Goal: Task Accomplishment & Management: Use online tool/utility

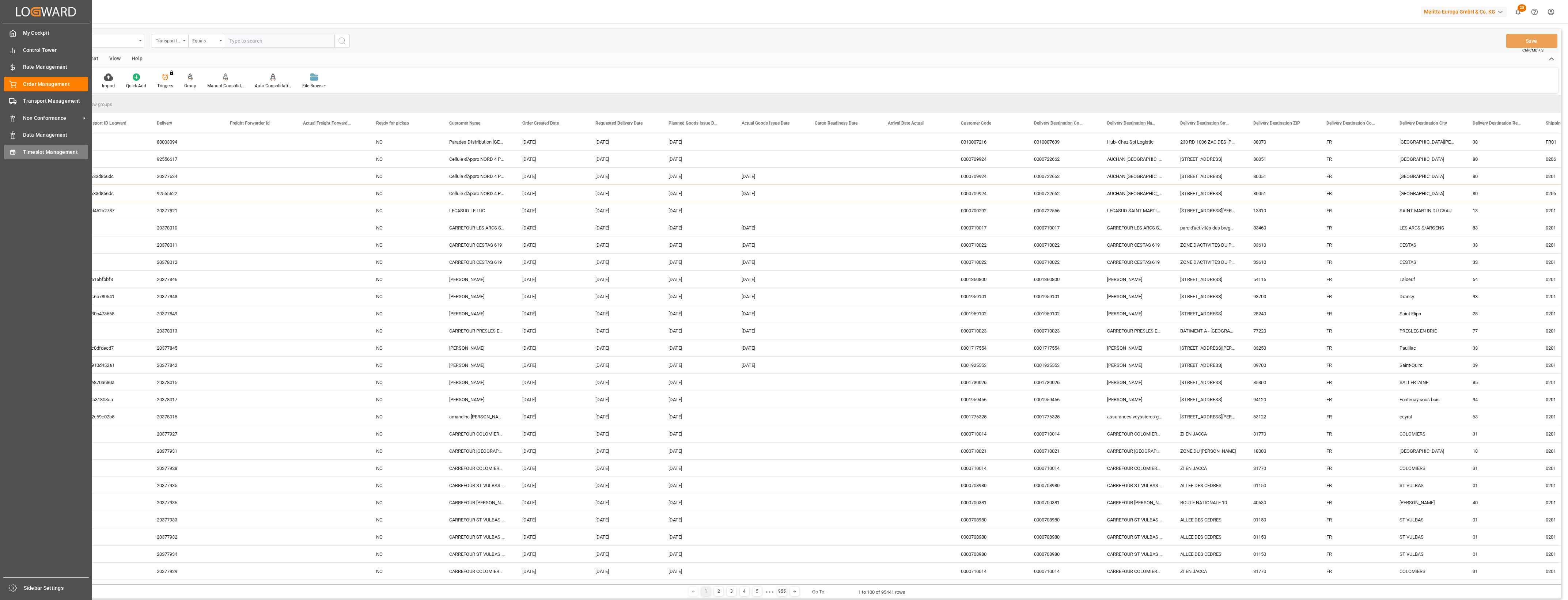
click at [11, 154] on icon at bounding box center [13, 152] width 5 height 5
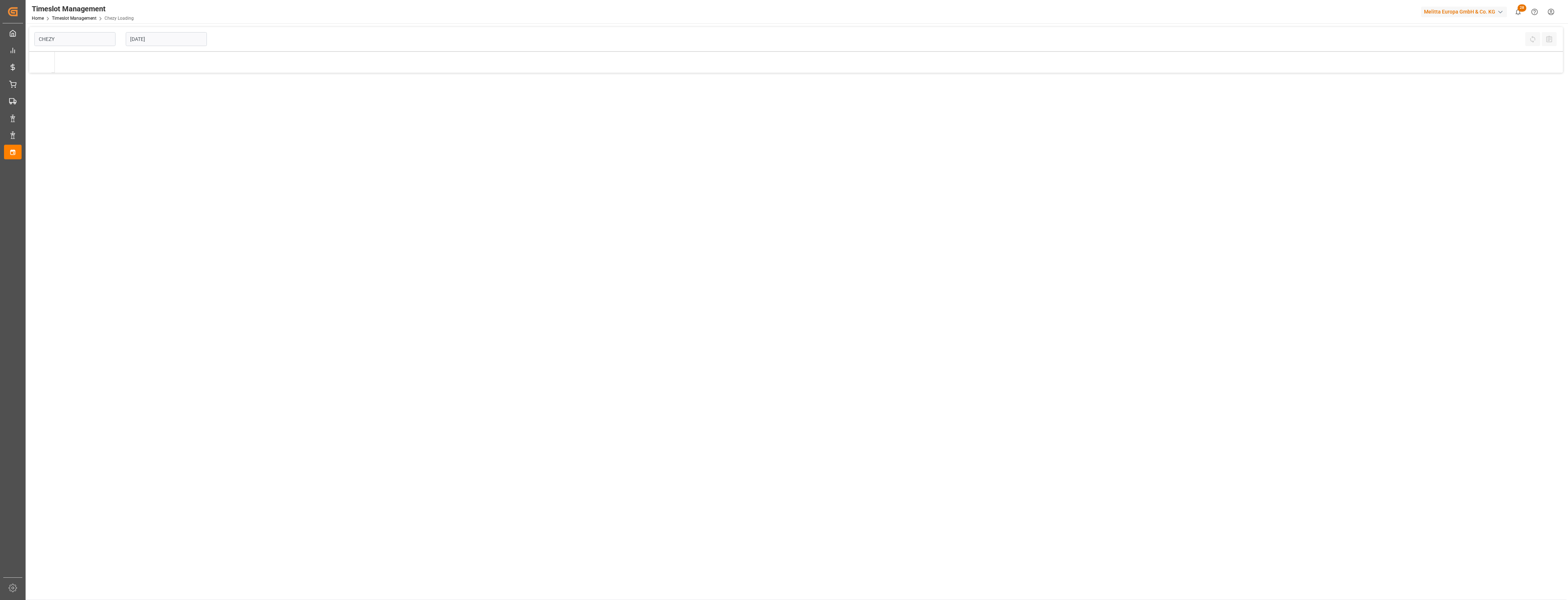
type input "Chezy Loading"
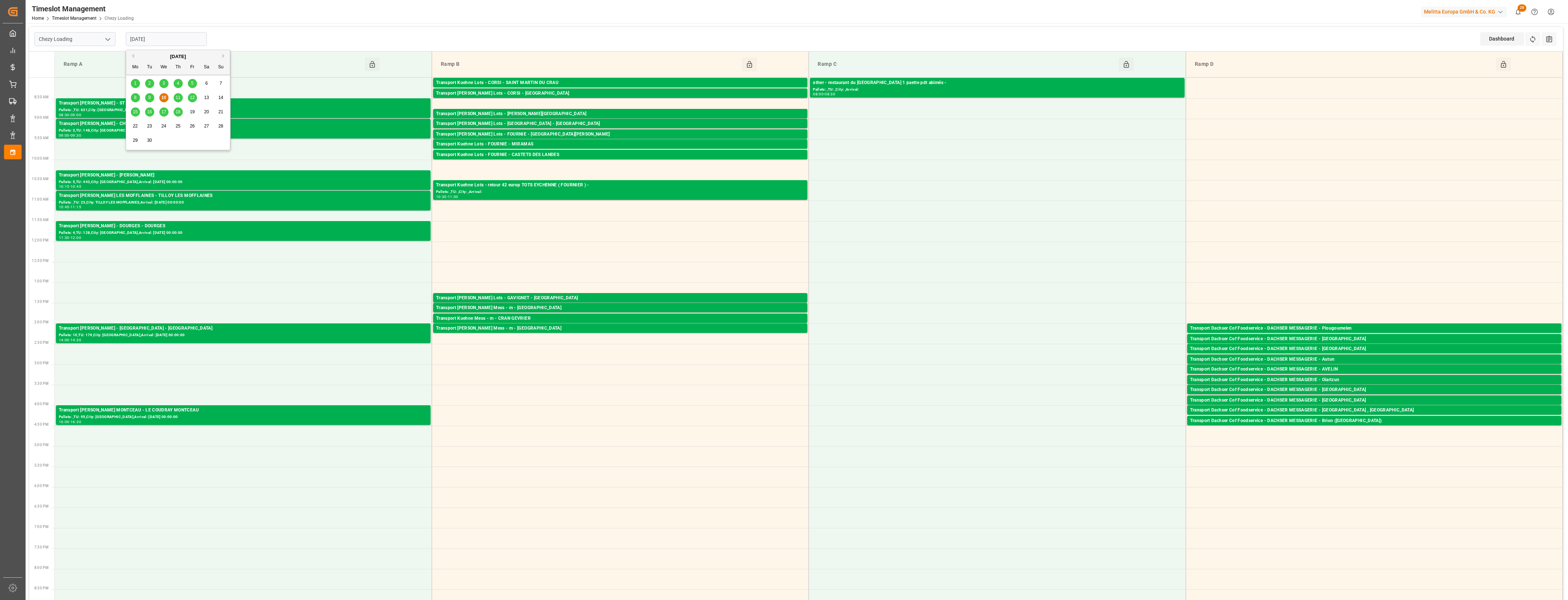
click at [178, 40] on input "[DATE]" at bounding box center [166, 39] width 81 height 14
click at [179, 98] on span "11" at bounding box center [178, 97] width 5 height 5
type input "[DATE]"
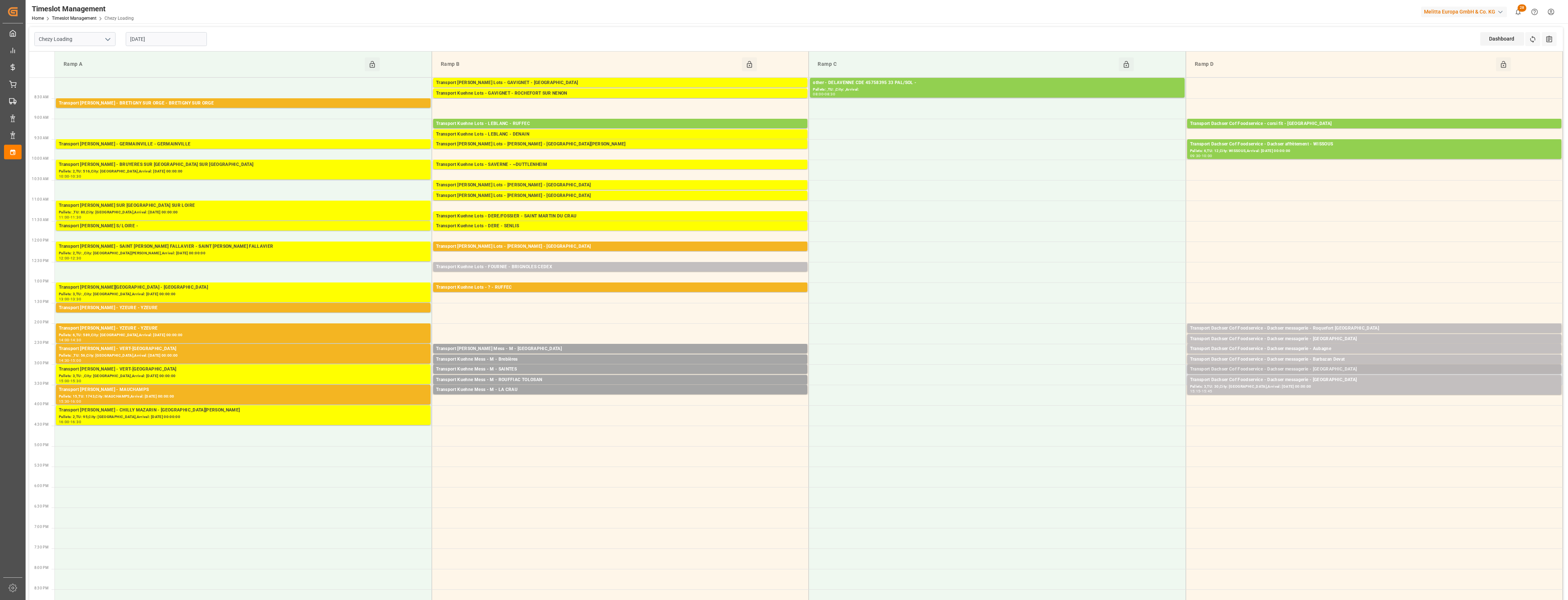
click at [1023, 371] on div "Transport Dachser Cof Foodservice - Dachser messagerie - [GEOGRAPHIC_DATA]" at bounding box center [1374, 370] width 369 height 8
click at [1023, 401] on button "Open" at bounding box center [1091, 402] width 51 height 9
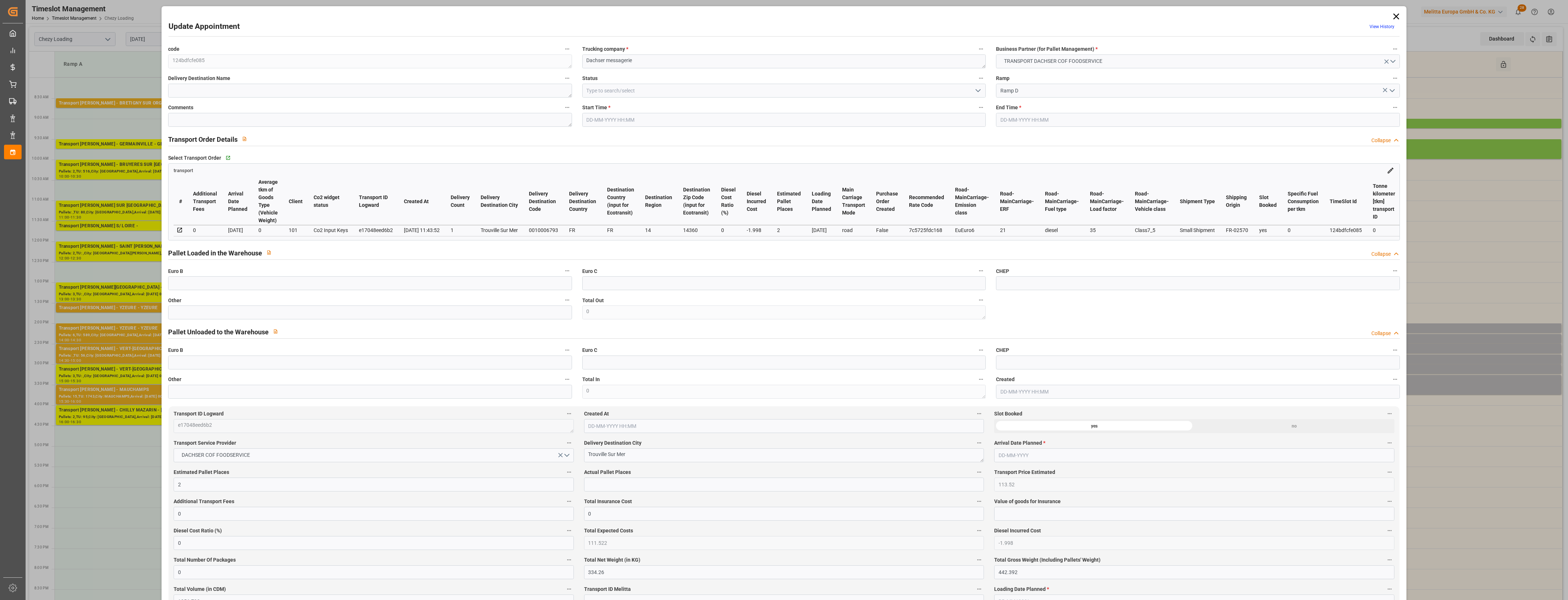
type input "[DATE] 15:00"
type input "[DATE] 15:15"
type input "[DATE] 12:40"
type input "[DATE] 11:43"
type input "[DATE]"
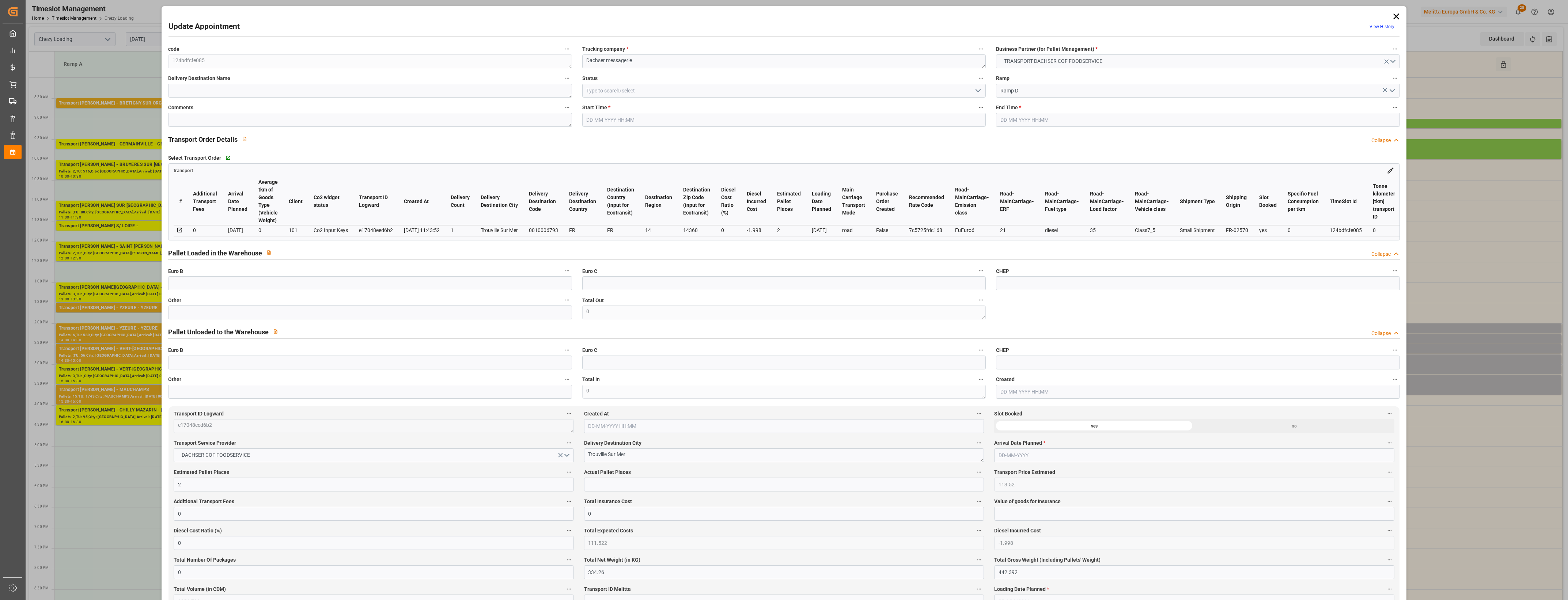
type input "[DATE]"
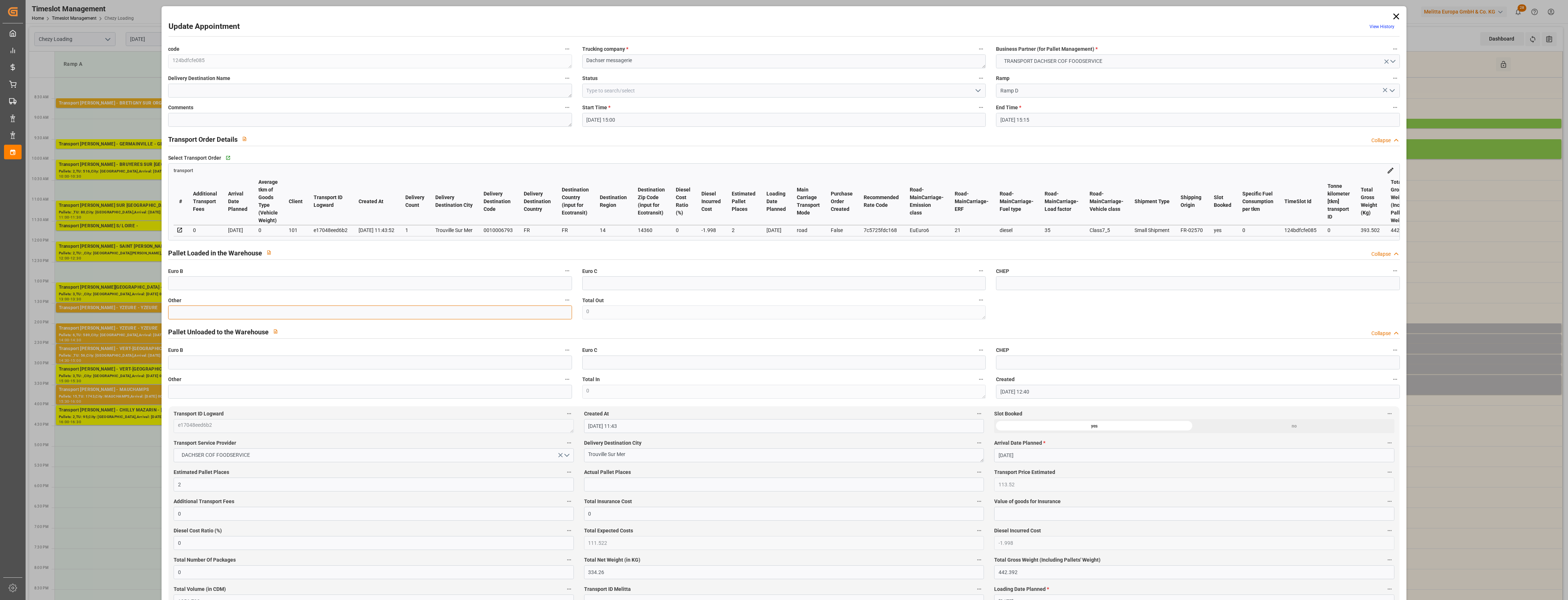
click at [203, 316] on input "text" at bounding box center [370, 312] width 404 height 14
type input "2"
click at [615, 490] on input "text" at bounding box center [784, 485] width 399 height 14
type input "2"
click at [647, 475] on label "Actual Pallet Places" at bounding box center [784, 473] width 399 height 10
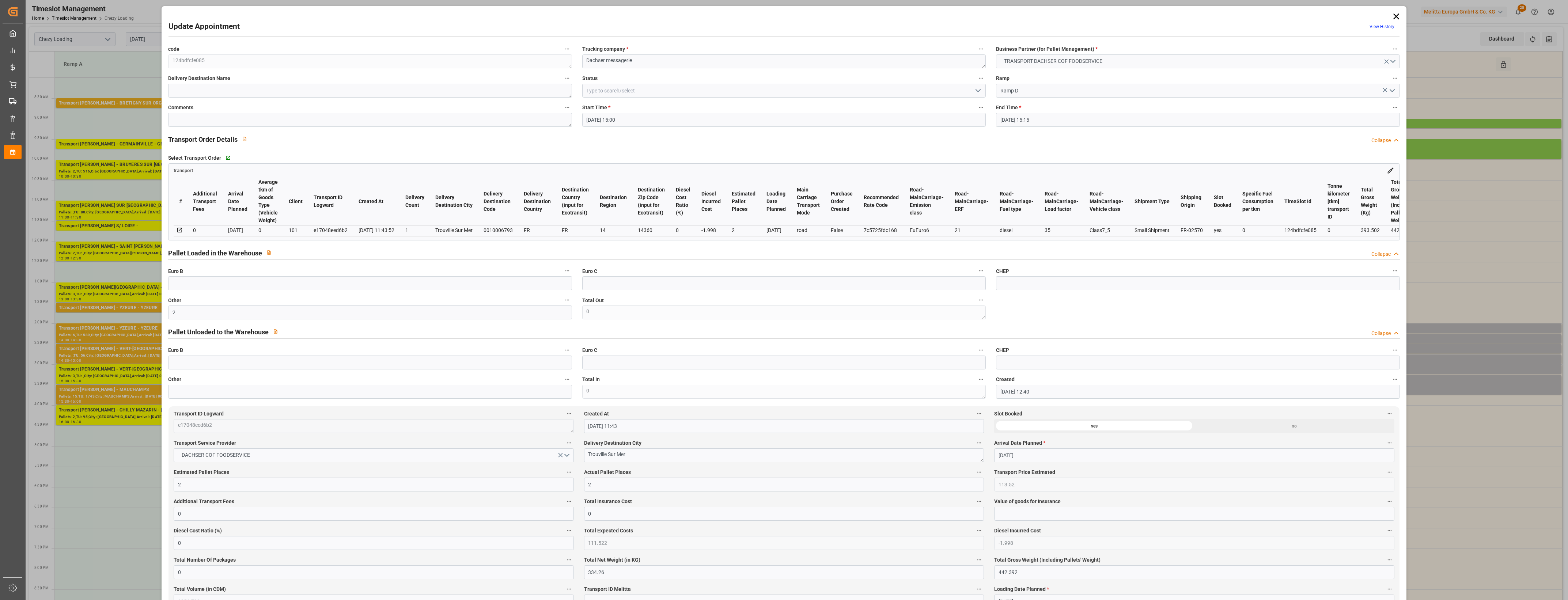
click at [974, 475] on button "Actual Pallet Places" at bounding box center [978, 472] width 9 height 9
click at [667, 473] on div at bounding box center [784, 300] width 1568 height 600
click at [978, 91] on icon "open menu" at bounding box center [978, 90] width 9 height 9
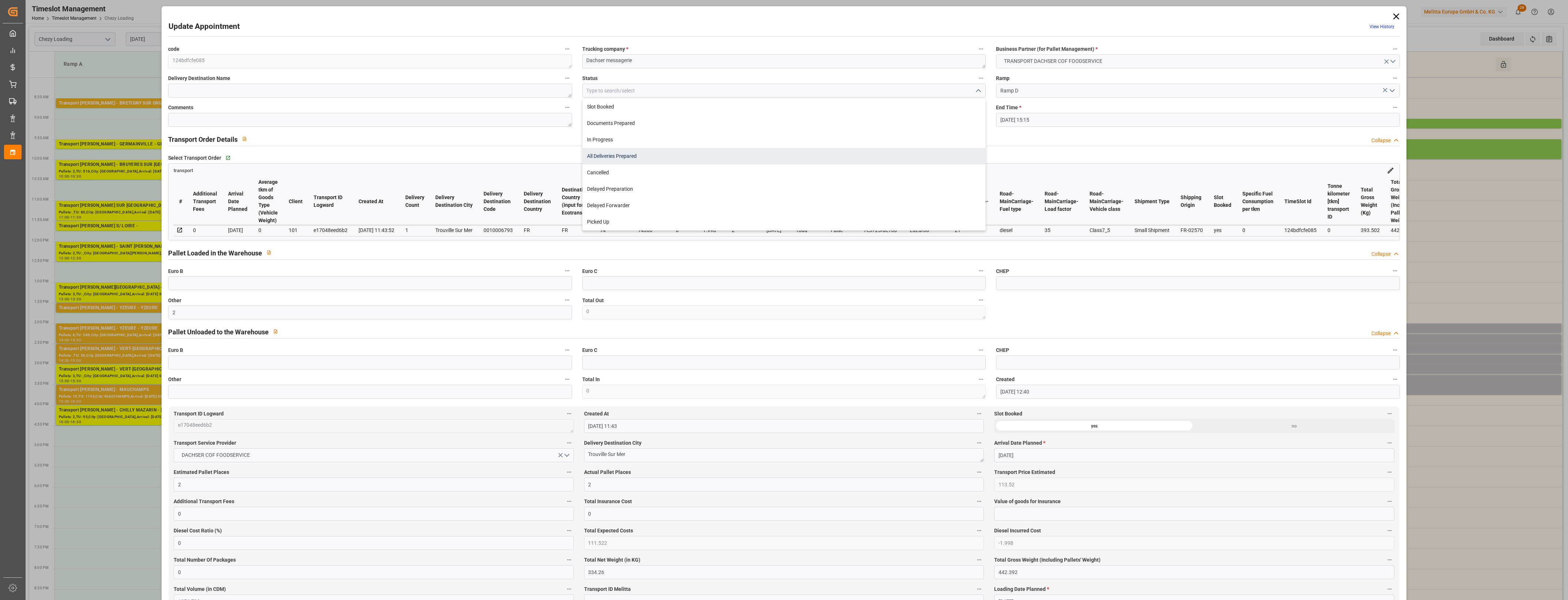
click at [608, 154] on div "All Deliveries Prepared" at bounding box center [784, 155] width 403 height 16
type input "All Deliveries Prepared"
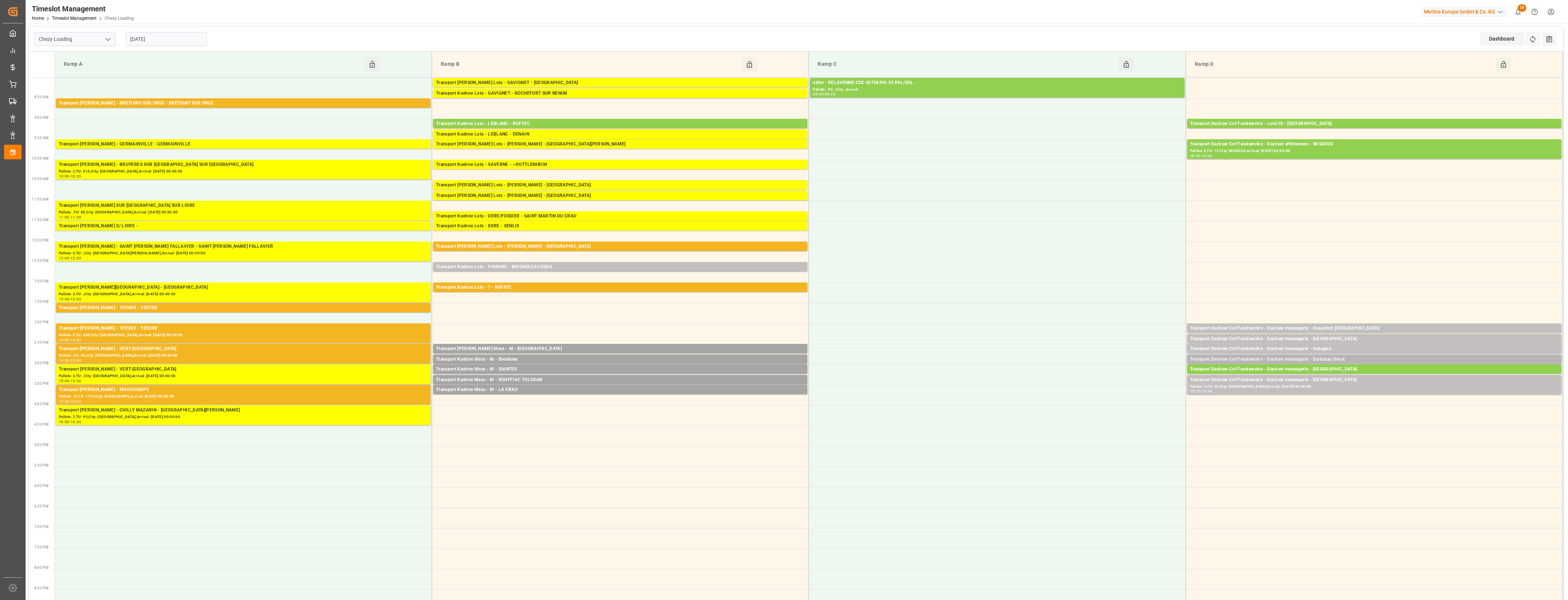
click at [1023, 358] on div "Transport Dachser Cof Foodservice - Dachser messagerie - Barbazan Devat" at bounding box center [1374, 359] width 369 height 8
click at [1023, 381] on button "Open" at bounding box center [1091, 382] width 51 height 9
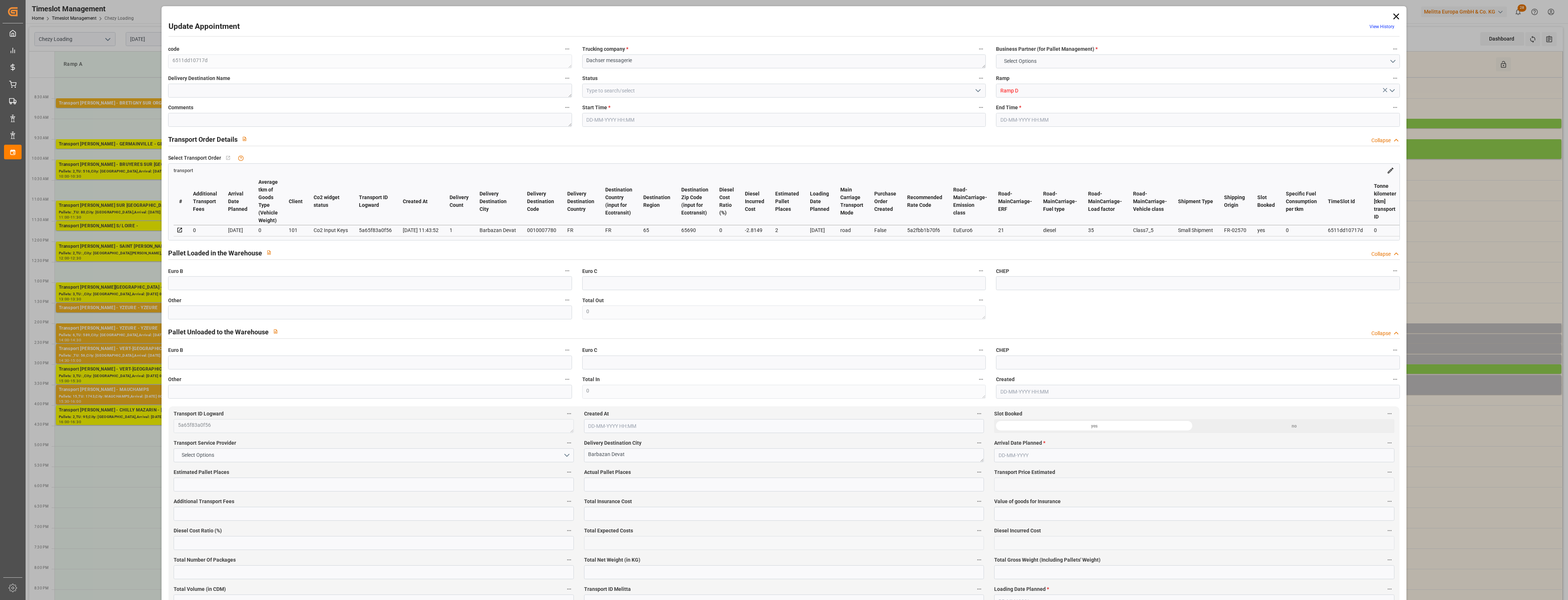
type input "2"
type input "159.94"
type input "0"
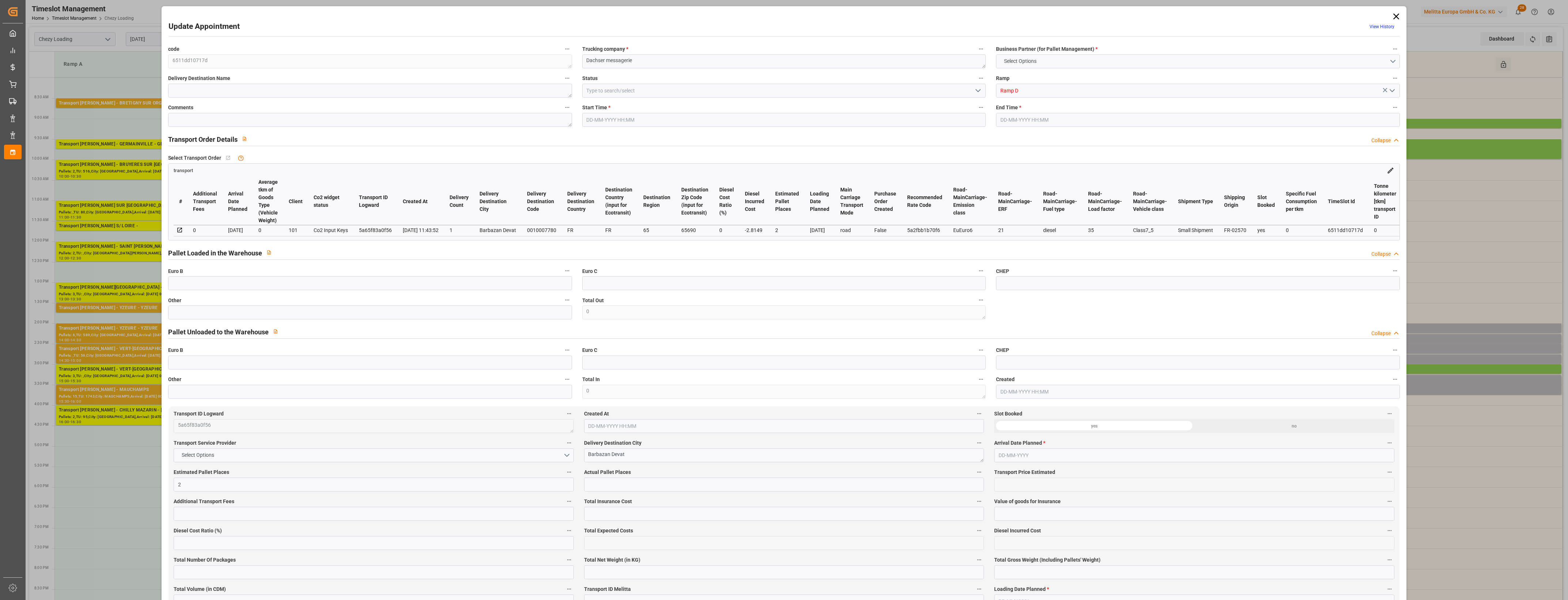
type input "157.1251"
type input "-2.8149"
type input "0"
type input "383"
type input "502.7"
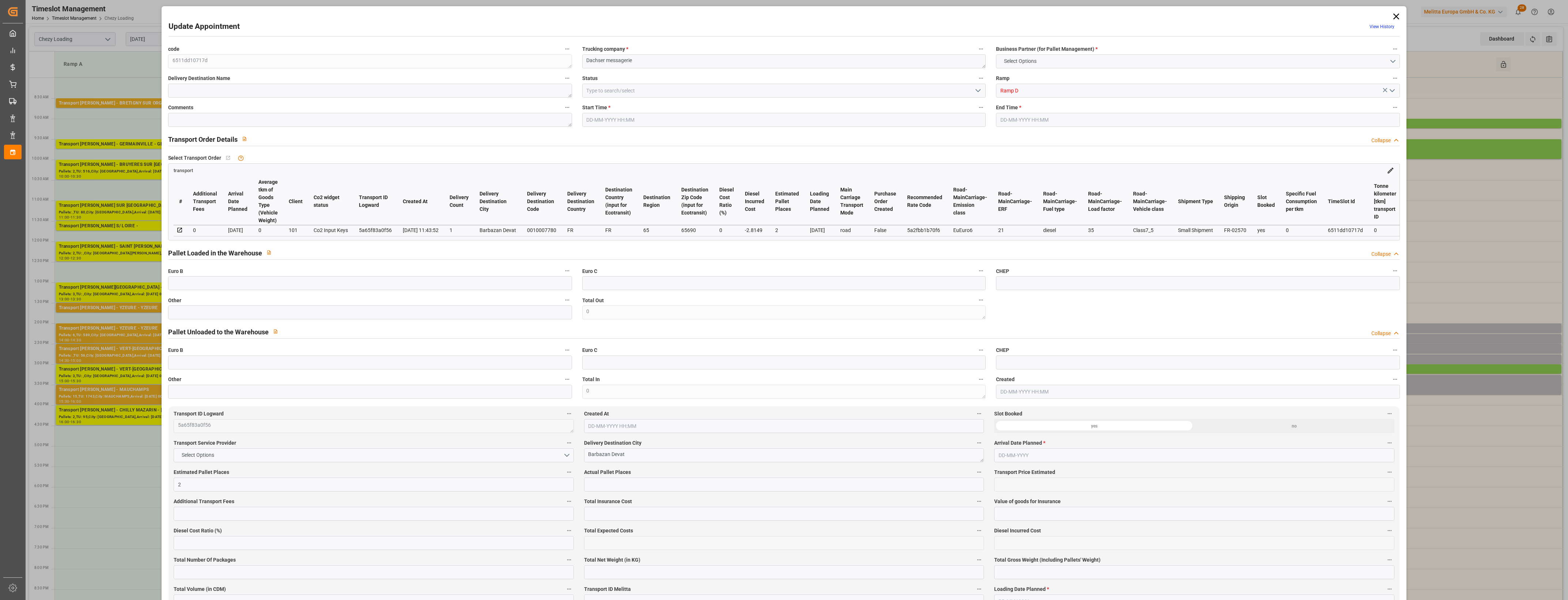
type input "1416.47"
type input "65"
type input "1"
type input "48"
type input "2"
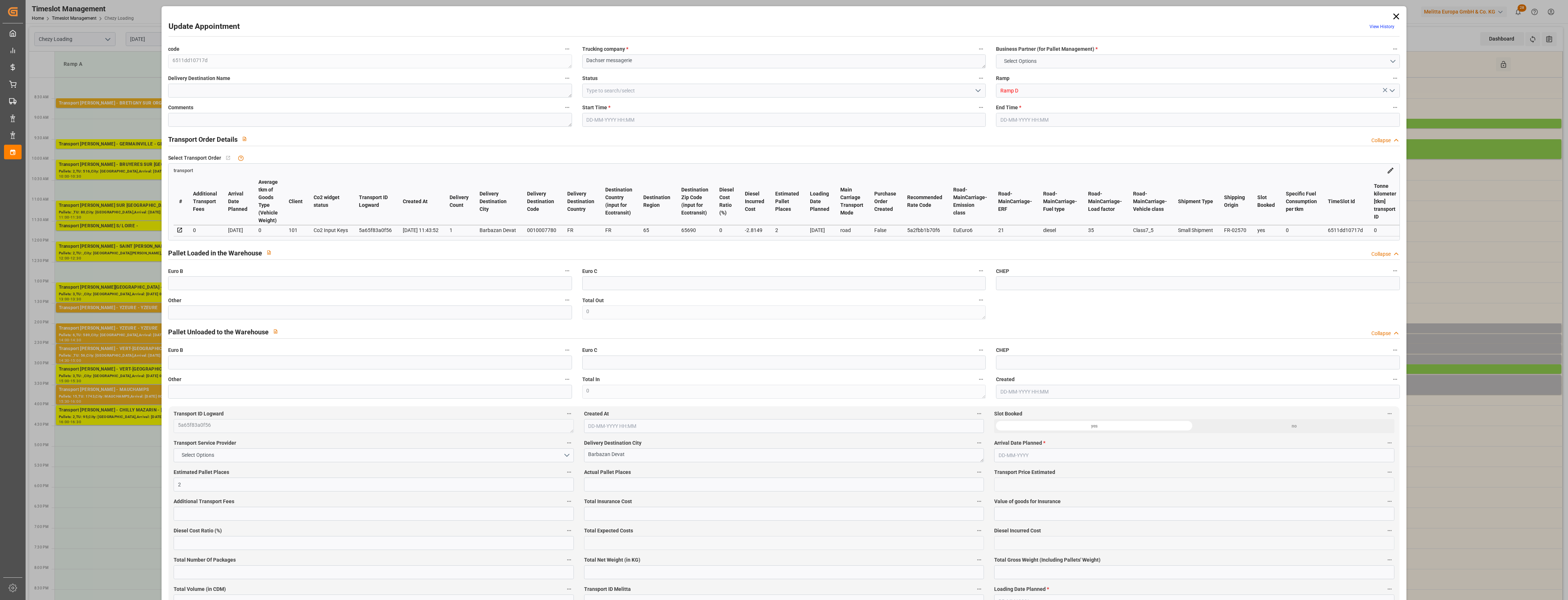
type input "101"
type input "453.81"
type input "0"
type input "4710.8598"
type input "0"
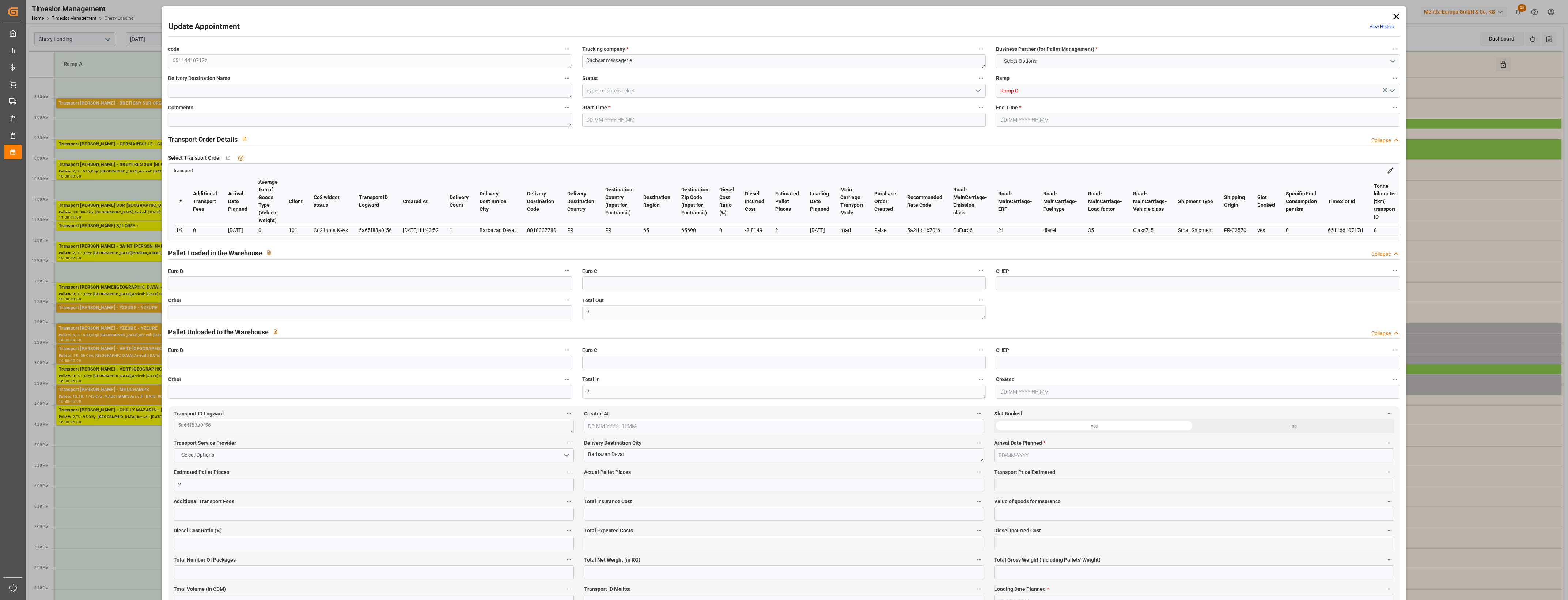
type input "0"
type input "21"
type input "35"
type input "[DATE] 14:45"
type input "[DATE] 15:00"
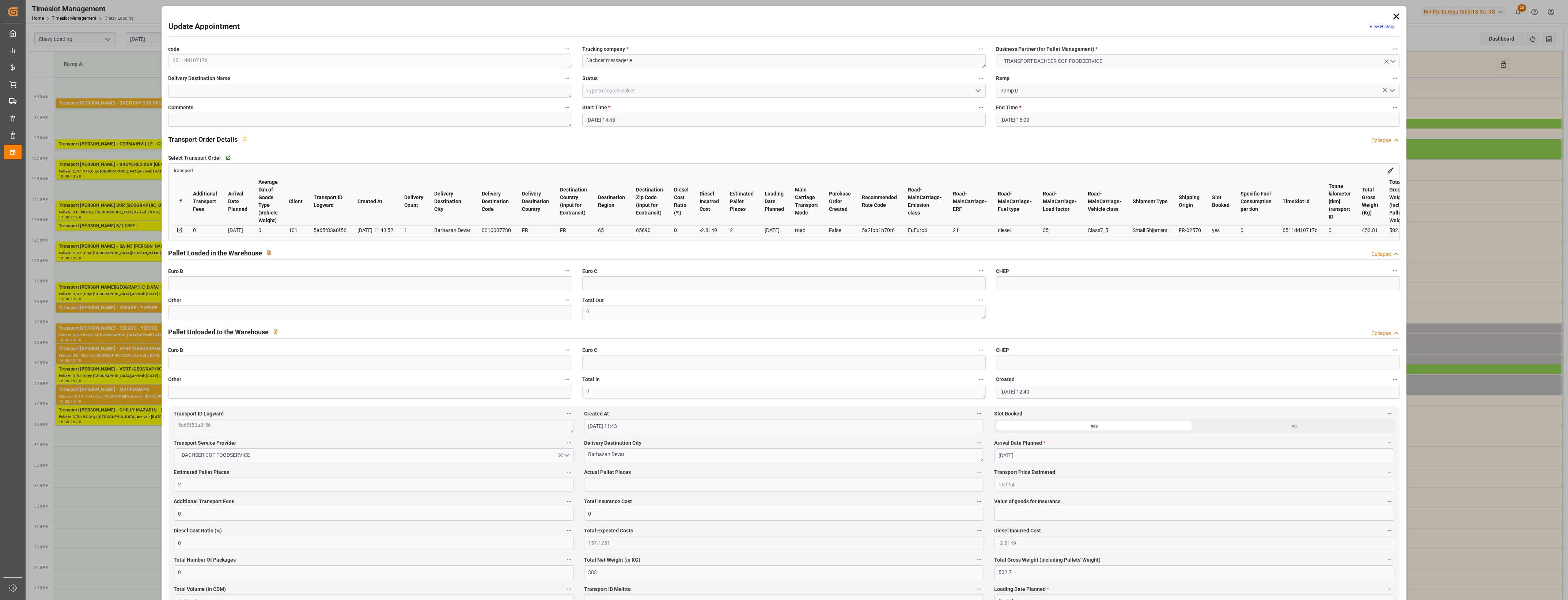
type input "[DATE] 12:40"
type input "[DATE] 11:43"
type input "[DATE]"
click at [299, 312] on input "text" at bounding box center [370, 312] width 404 height 14
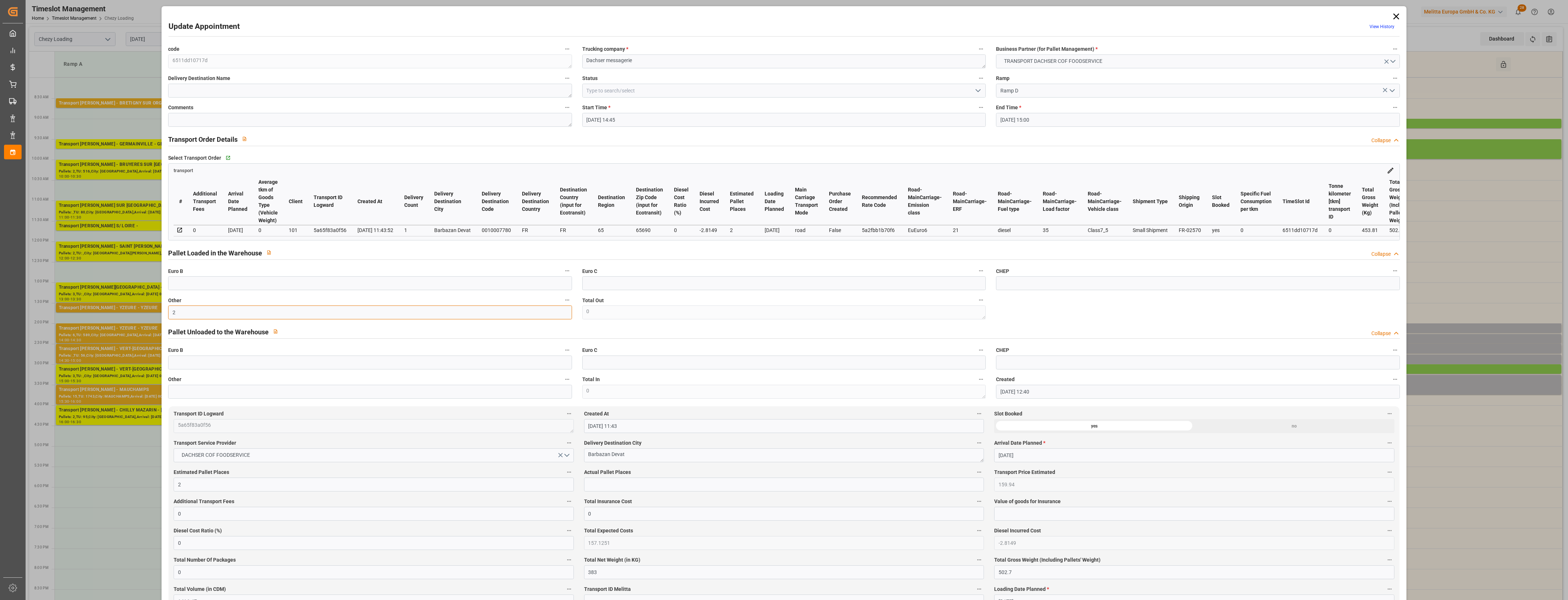
type input "2"
click at [609, 484] on input "text" at bounding box center [784, 485] width 399 height 14
type input "2"
click at [641, 472] on label "Actual Pallet Places" at bounding box center [784, 473] width 399 height 10
click at [974, 472] on button "Actual Pallet Places" at bounding box center [978, 472] width 9 height 9
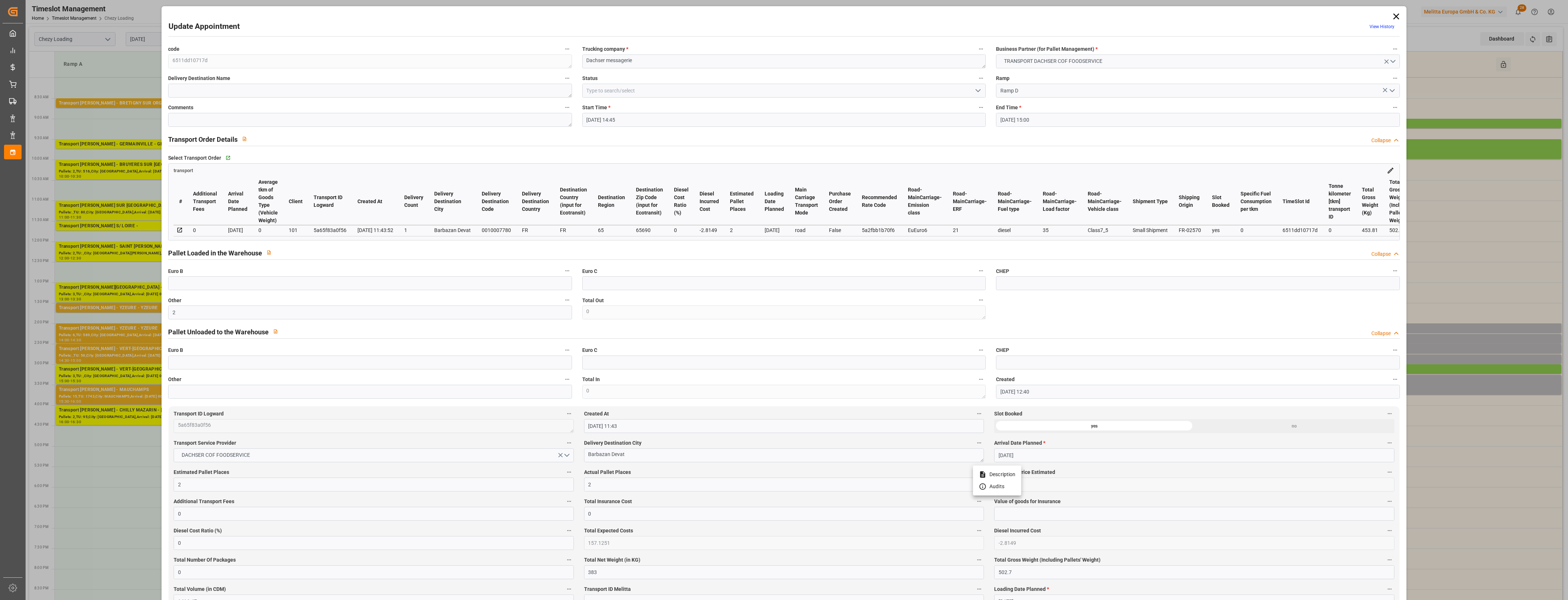
click at [659, 472] on div at bounding box center [784, 300] width 1568 height 600
click at [975, 90] on icon "open menu" at bounding box center [978, 90] width 9 height 9
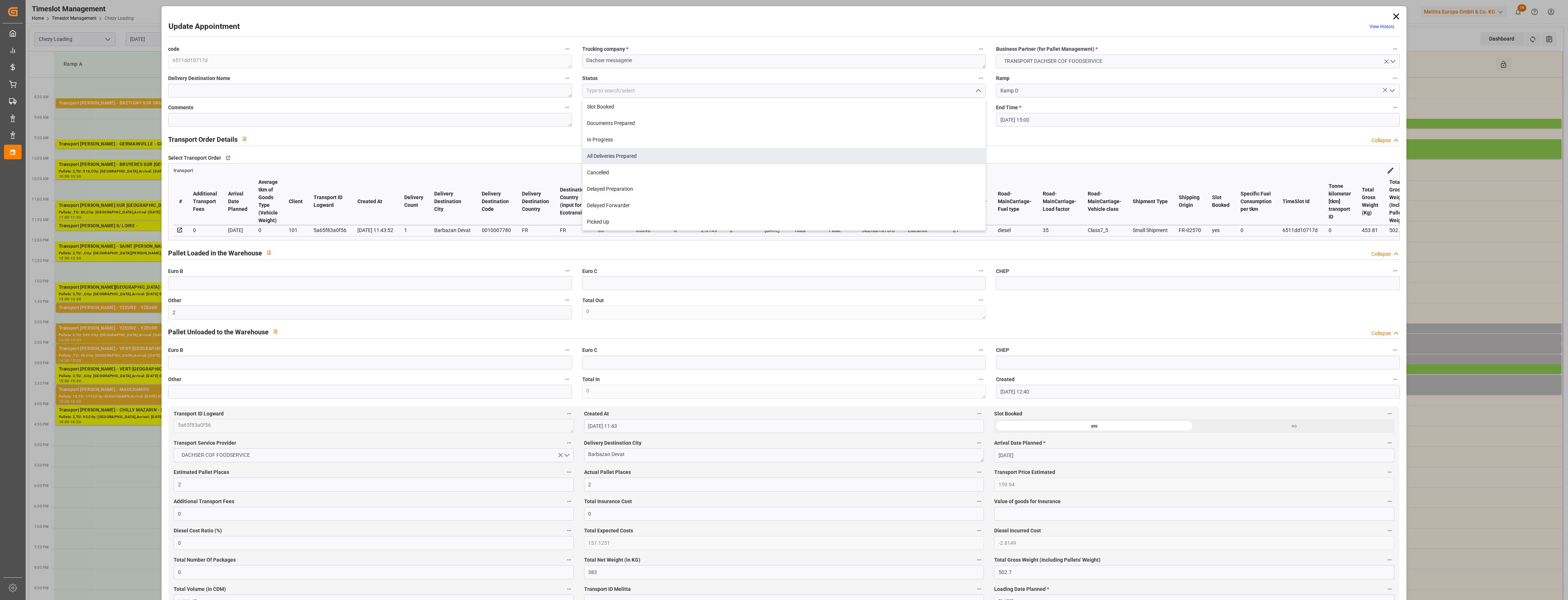
click at [622, 160] on div "All Deliveries Prepared" at bounding box center [784, 155] width 403 height 16
type input "All Deliveries Prepared"
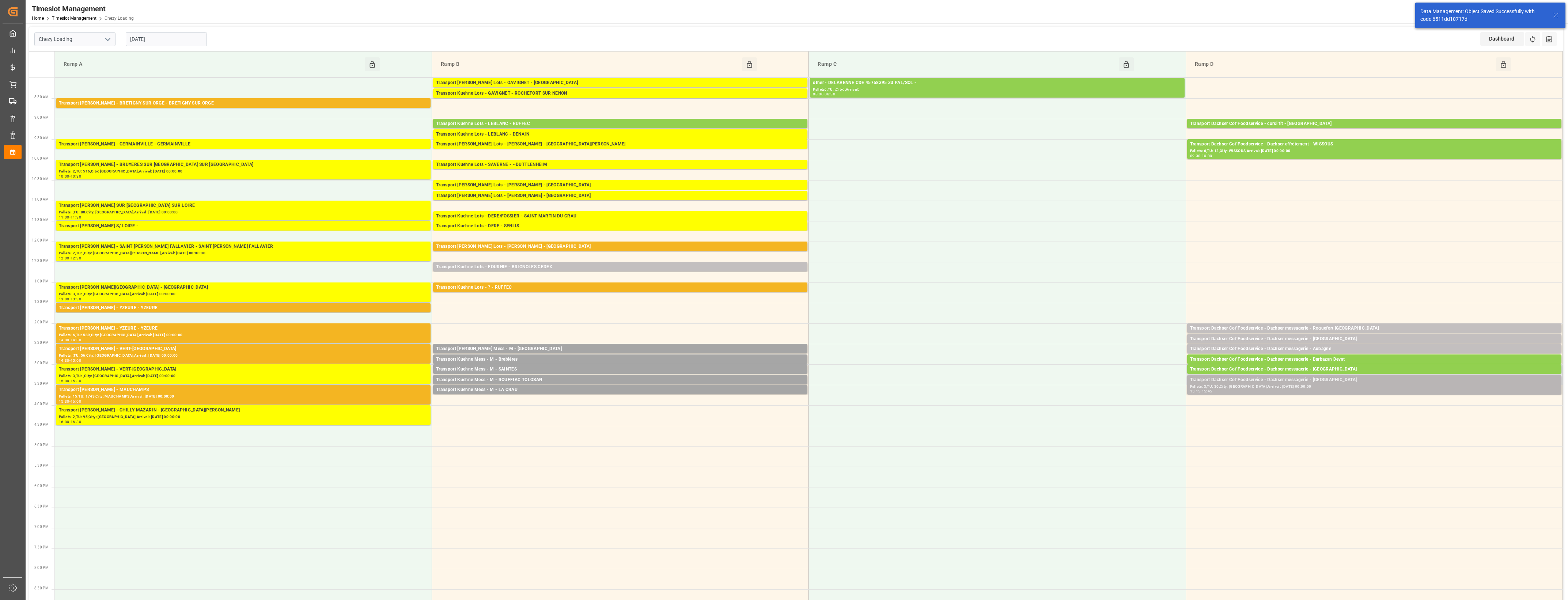
click at [1023, 384] on div "Pallets: 3,TU: 30,City: [GEOGRAPHIC_DATA],Arrival: [DATE] 00:00:00" at bounding box center [1374, 387] width 369 height 6
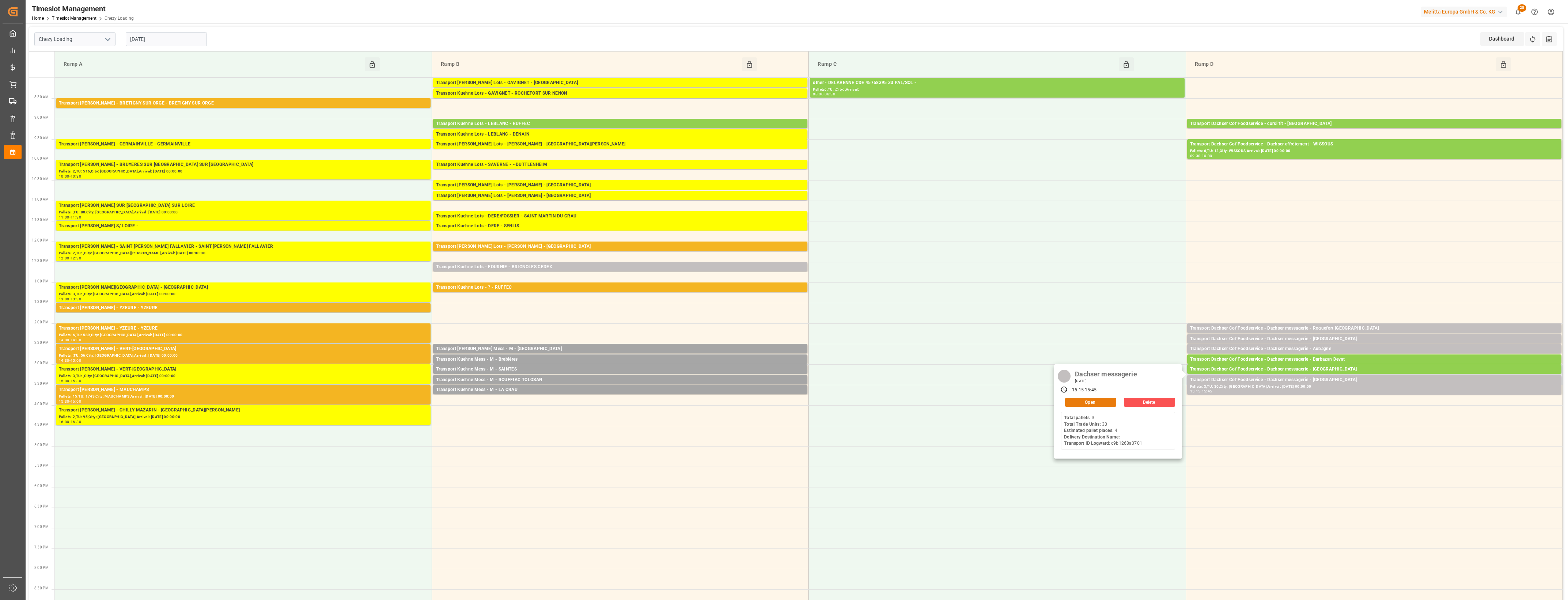
click at [1023, 399] on button "Open" at bounding box center [1091, 402] width 51 height 9
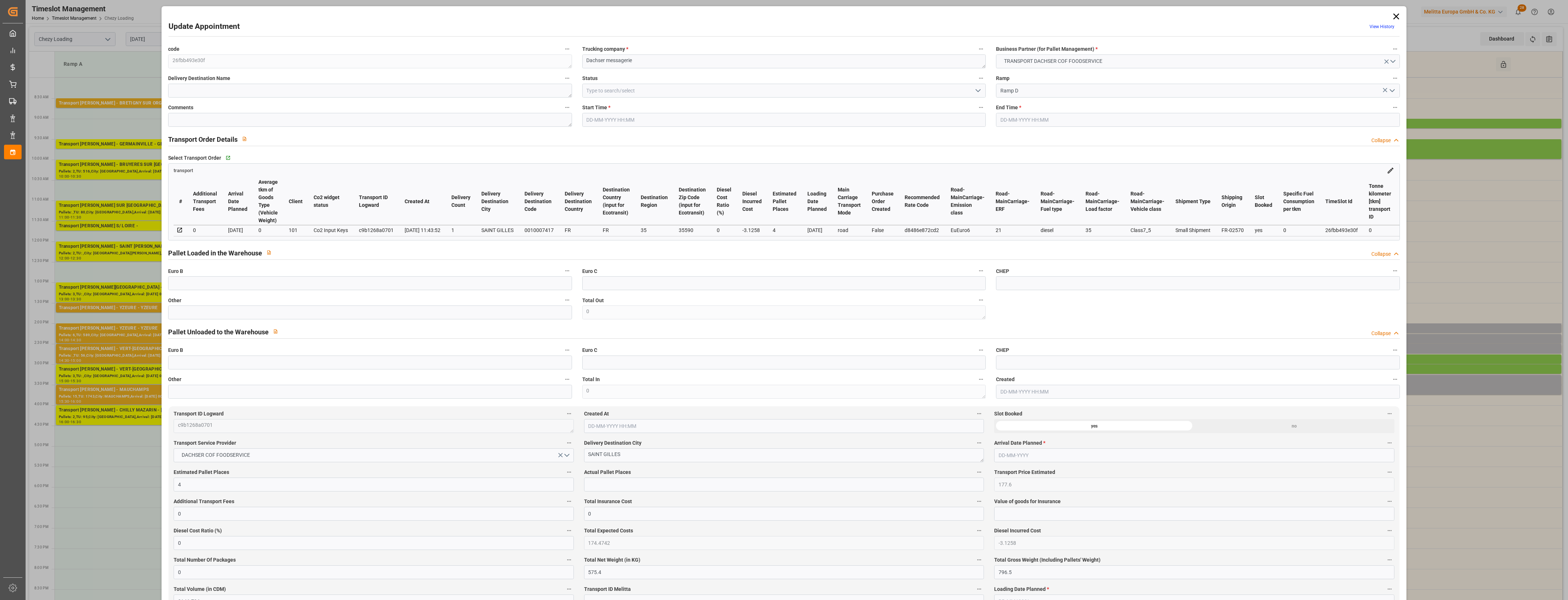
type input "[DATE] 15:15"
type input "[DATE] 15:45"
type input "[DATE] 12:41"
type input "[DATE] 11:43"
type input "[DATE]"
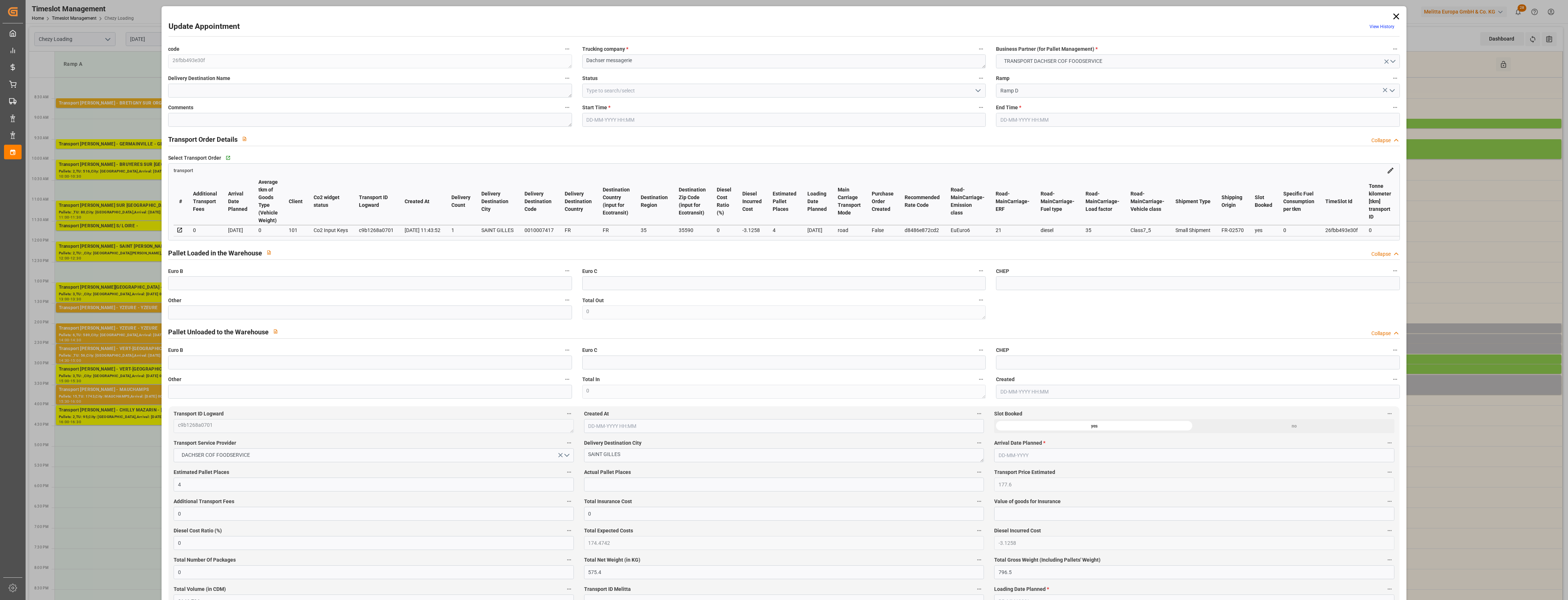
type input "[DATE]"
click at [446, 319] on input "text" at bounding box center [370, 312] width 404 height 14
type input "4"
click at [613, 482] on input "text" at bounding box center [784, 485] width 399 height 14
type input "4"
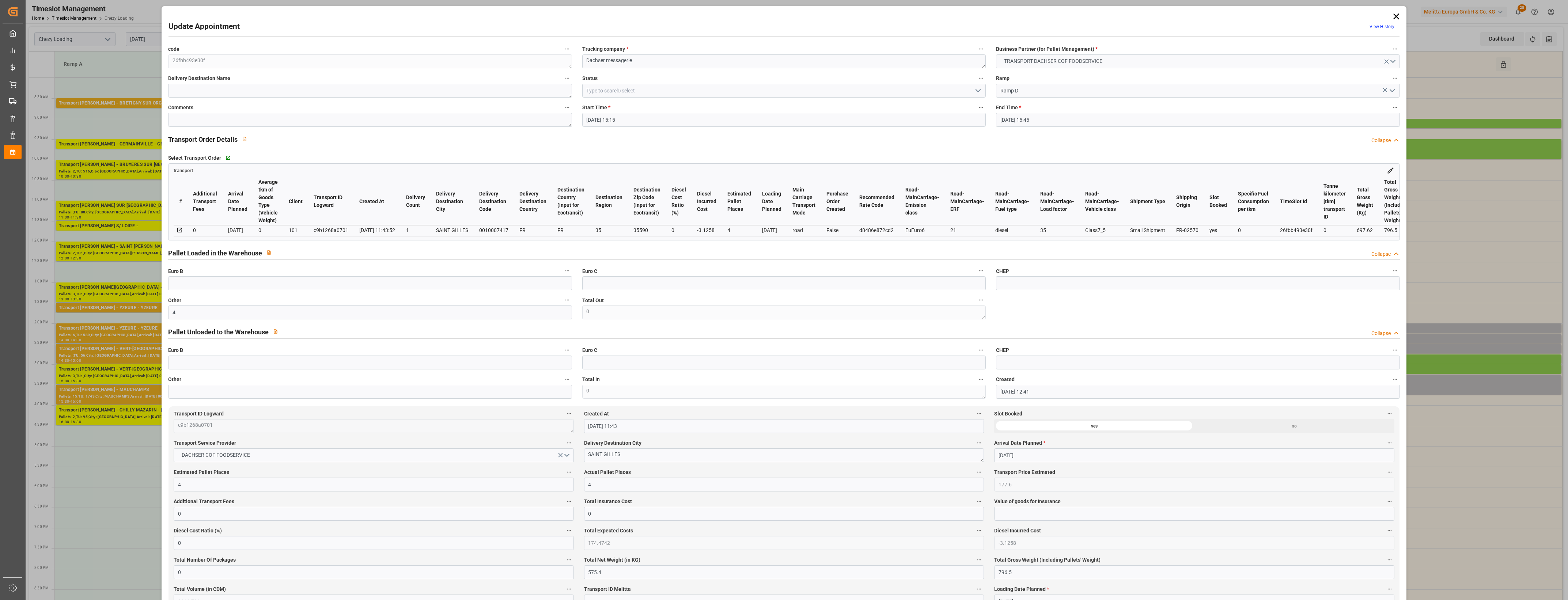
click at [644, 475] on label "Actual Pallet Places" at bounding box center [784, 473] width 399 height 10
click at [974, 475] on button "Actual Pallet Places" at bounding box center [978, 472] width 9 height 9
click at [656, 474] on div at bounding box center [784, 300] width 1568 height 600
click at [979, 89] on icon "open menu" at bounding box center [978, 90] width 9 height 9
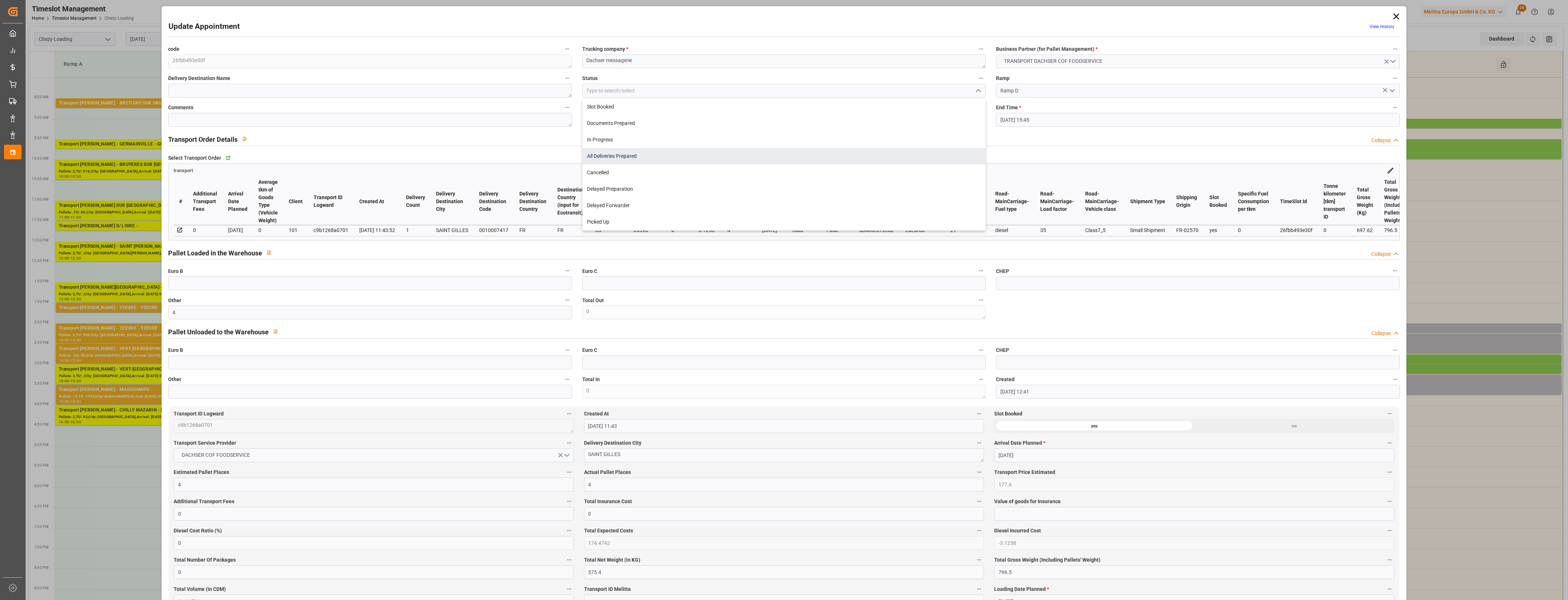
click at [656, 160] on div "All Deliveries Prepared" at bounding box center [784, 155] width 403 height 16
type input "All Deliveries Prepared"
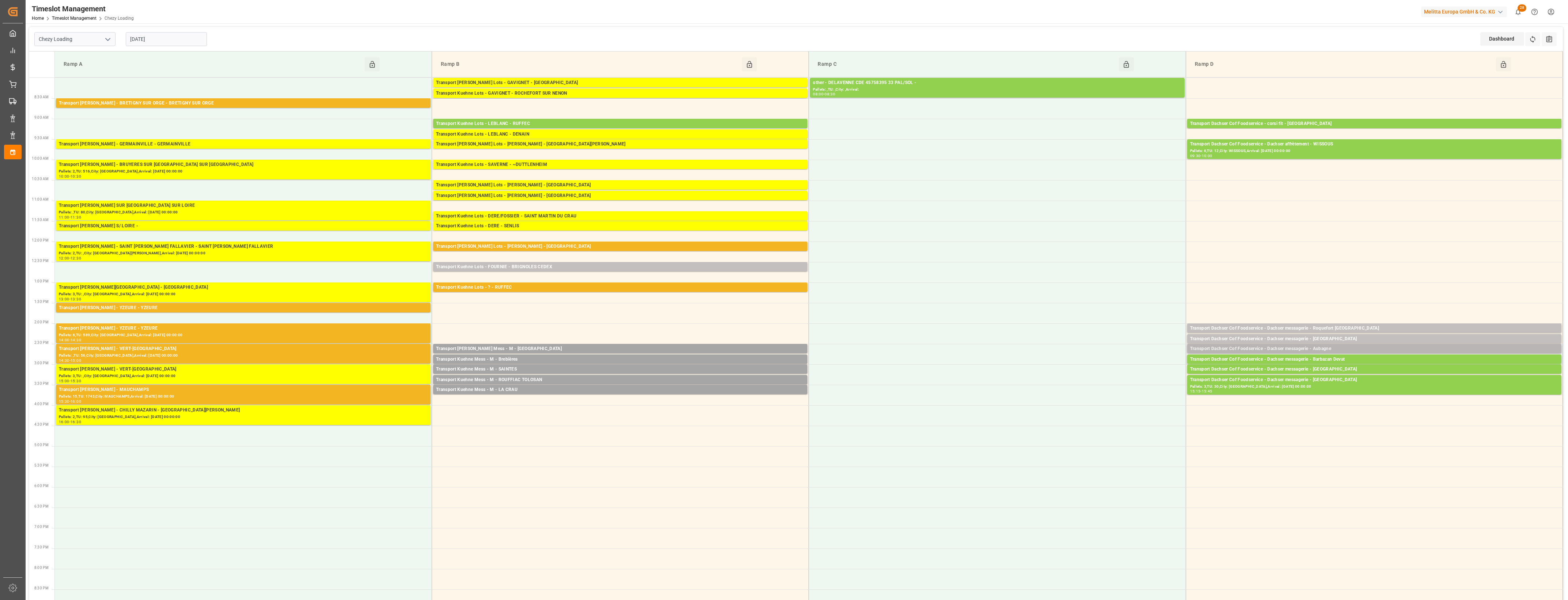
click at [1023, 349] on div "Transport Dachser Cof Foodservice - Dachser messagerie - Aubagne" at bounding box center [1374, 349] width 369 height 8
click at [1023, 379] on button "Open" at bounding box center [1091, 382] width 51 height 9
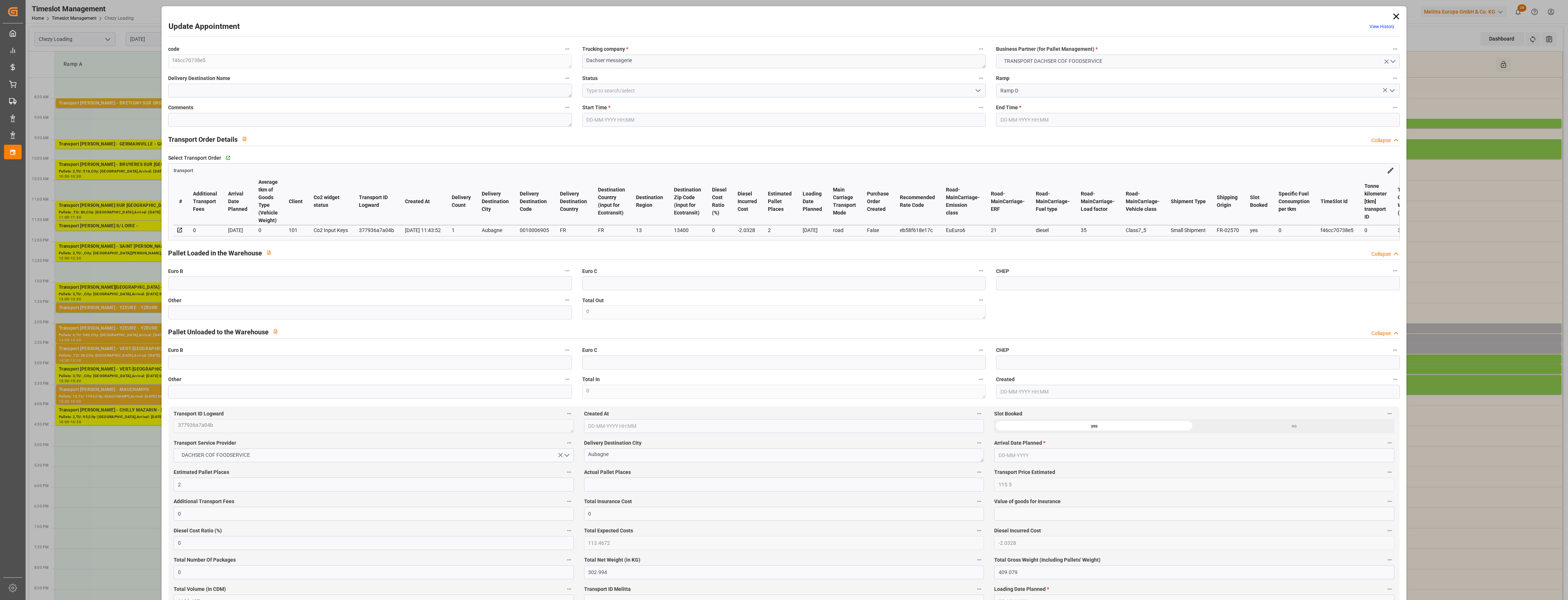
type input "2"
type input "115.5"
type input "0"
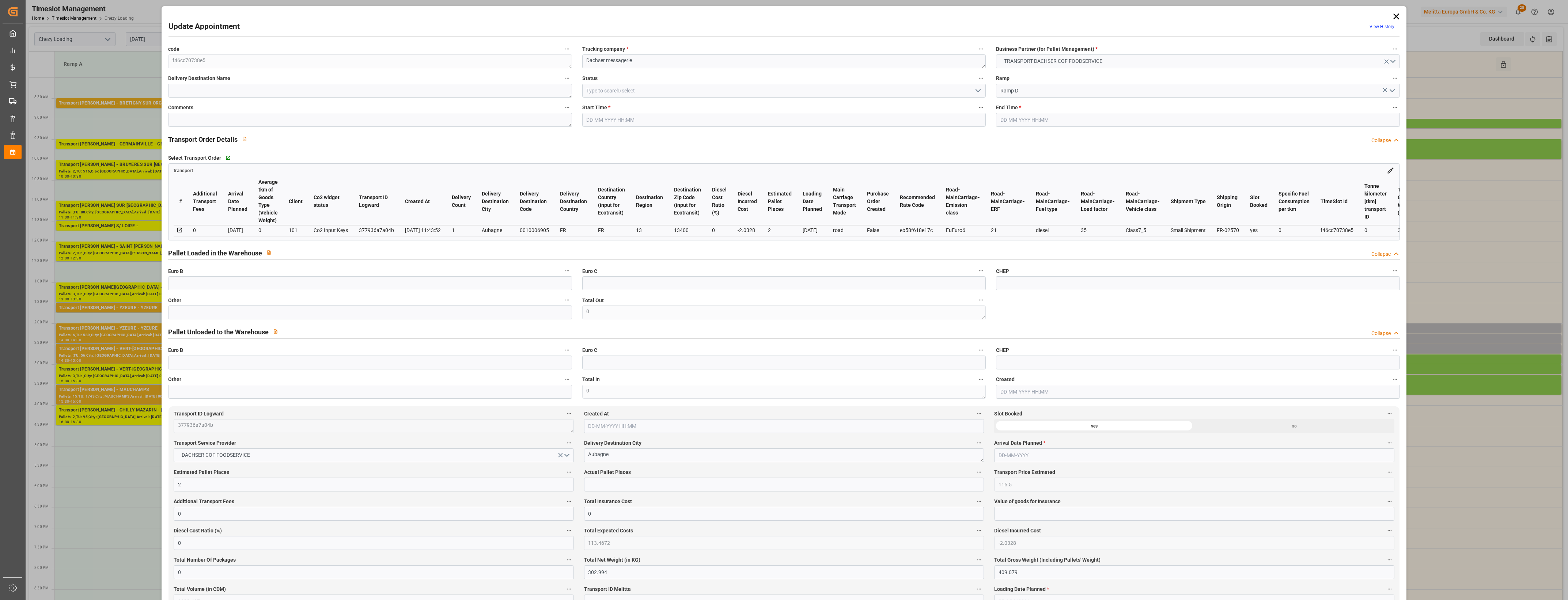
type input "113.4672"
type input "-2.0328"
type input "0"
type input "302.994"
type input "409.079"
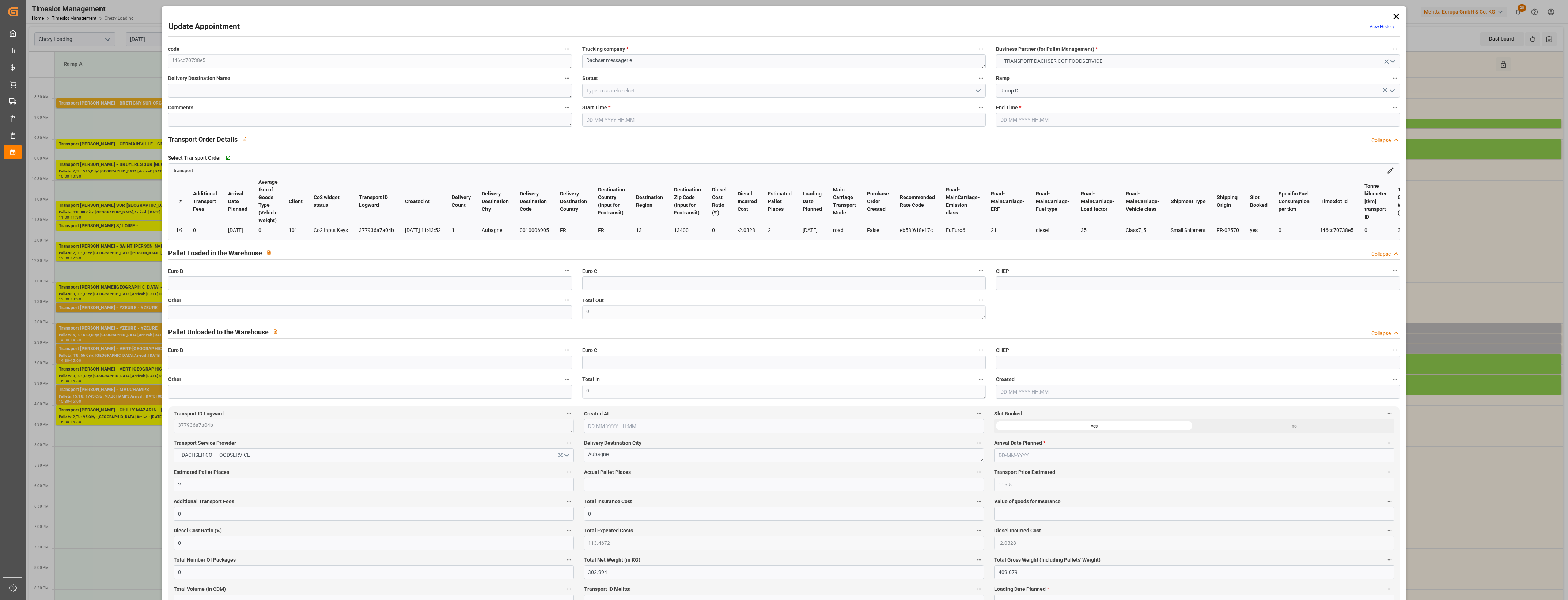
type input "1192.437"
type input "13"
type input "1"
type input "23"
type input "2"
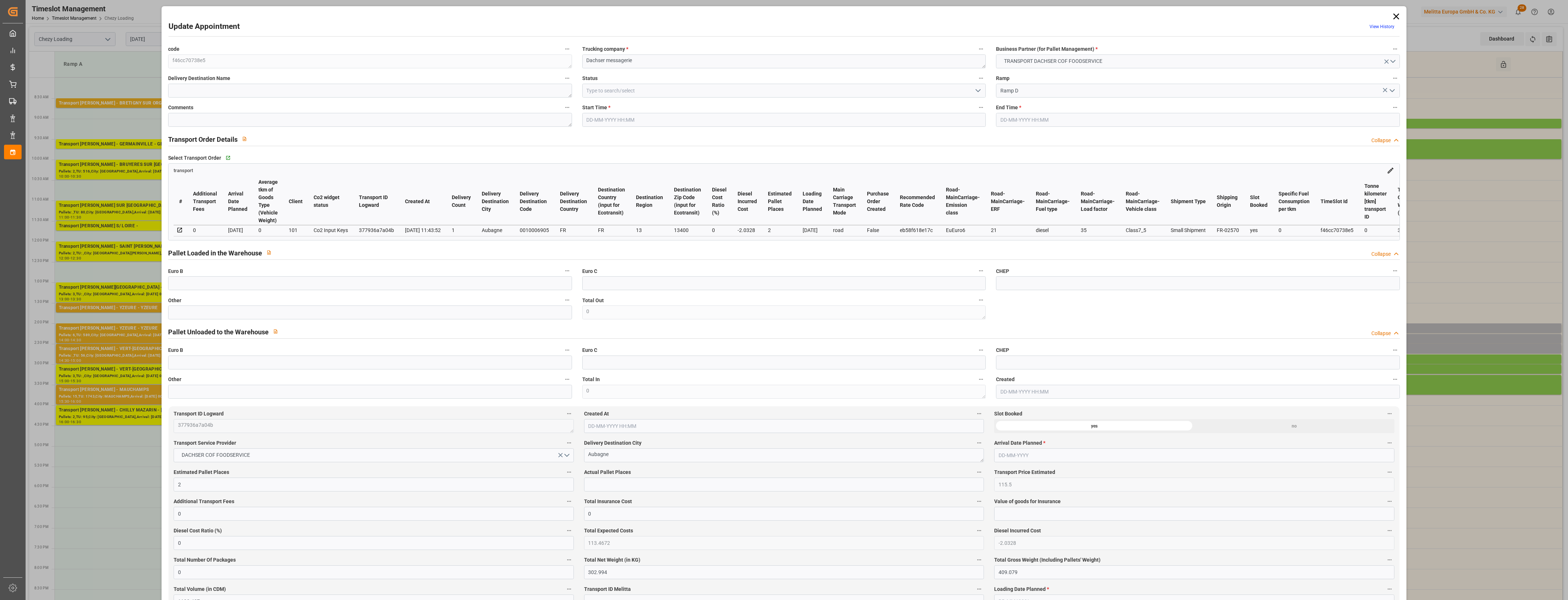
type input "101"
type input "360.189"
type input "0"
type input "4710.8598"
type input "0"
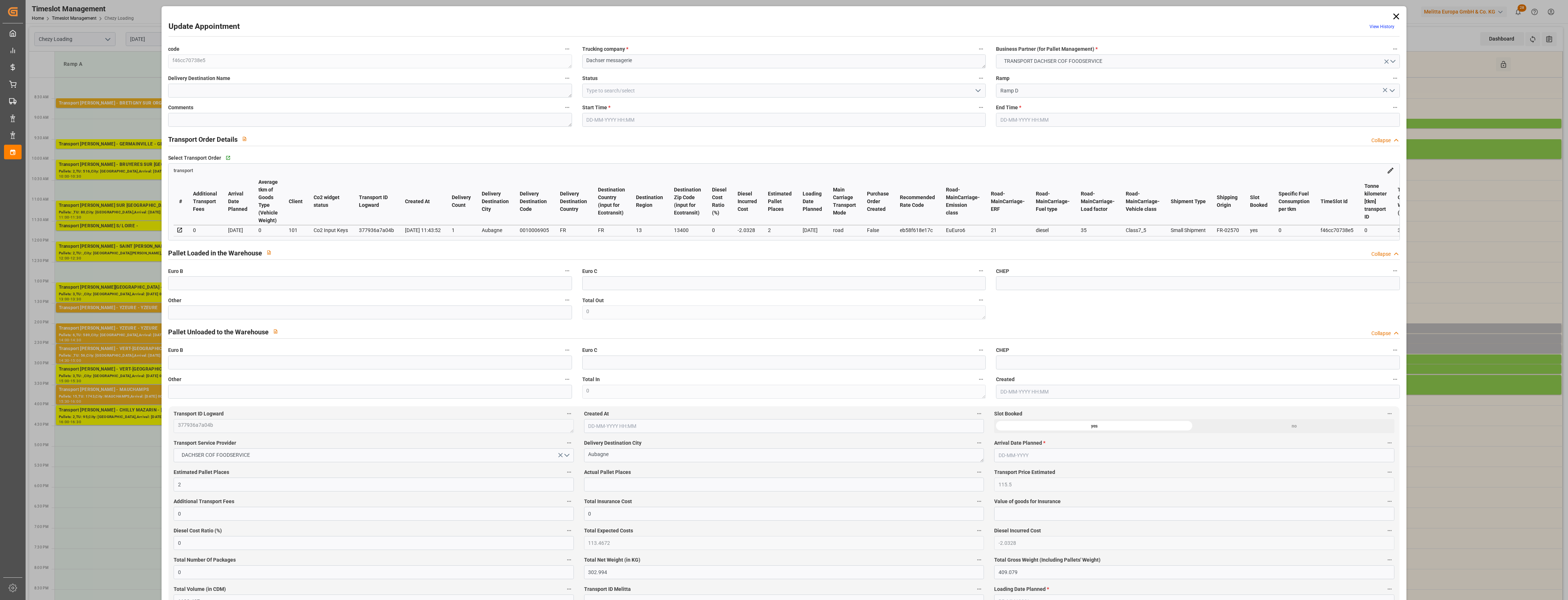
type input "0"
type input "21"
type input "35"
type input "[DATE] 14:30"
type input "[DATE] 14:45"
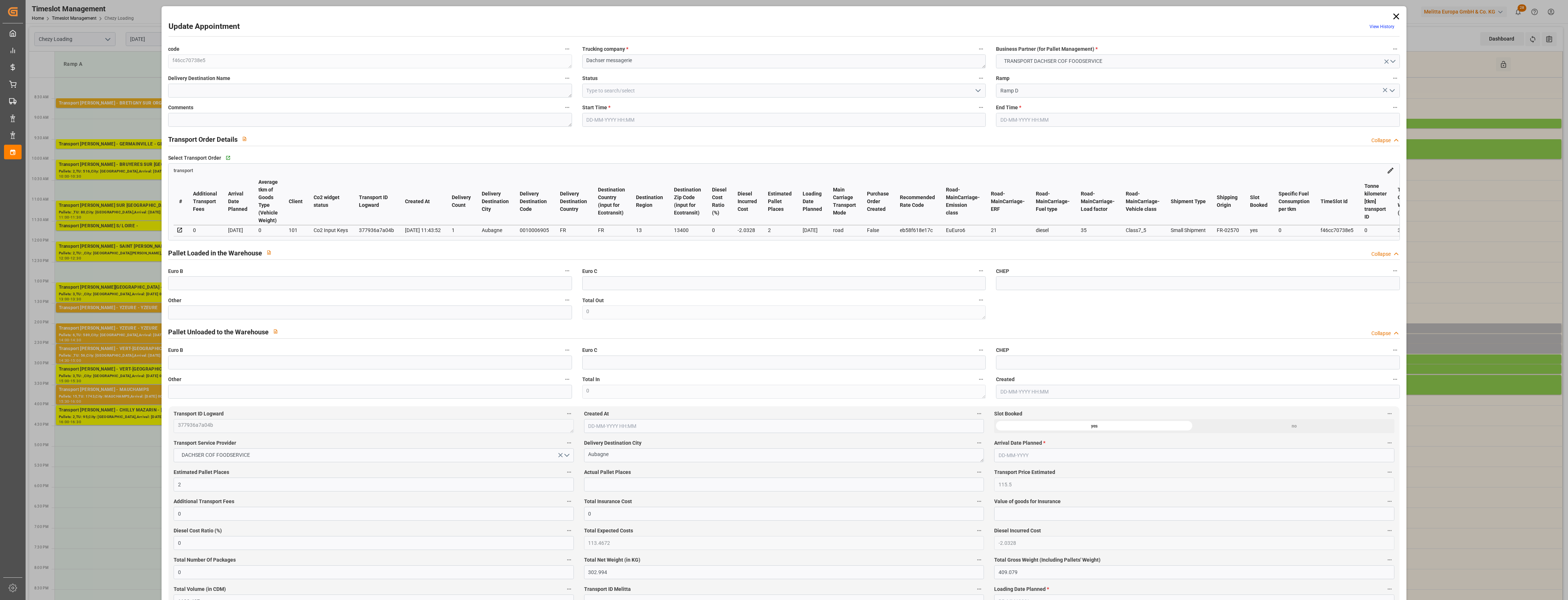
type input "[DATE] 12:18"
type input "[DATE] 11:43"
type input "[DATE]"
click at [424, 312] on input "text" at bounding box center [370, 312] width 404 height 14
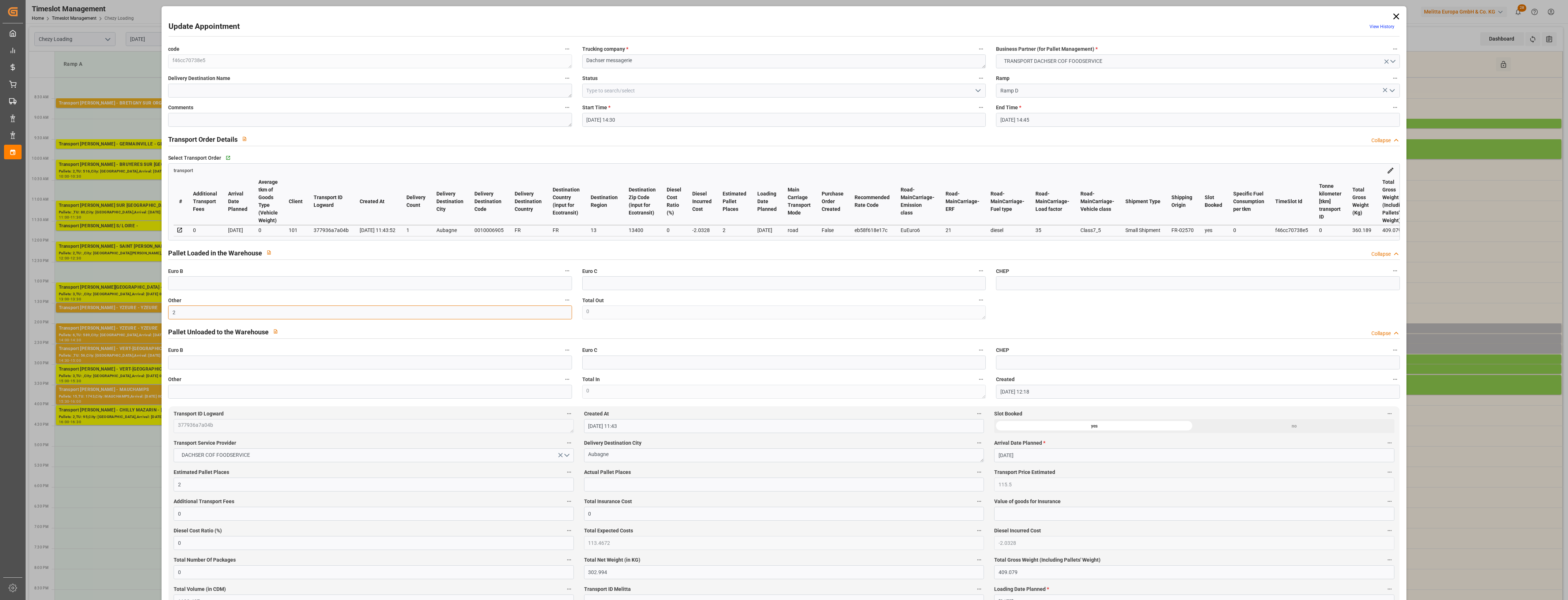
type input "2"
click at [613, 486] on input "text" at bounding box center [784, 485] width 399 height 14
type input "2"
click at [635, 473] on label "Actual Pallet Places" at bounding box center [784, 473] width 399 height 10
click at [974, 473] on button "Actual Pallet Places" at bounding box center [978, 472] width 9 height 9
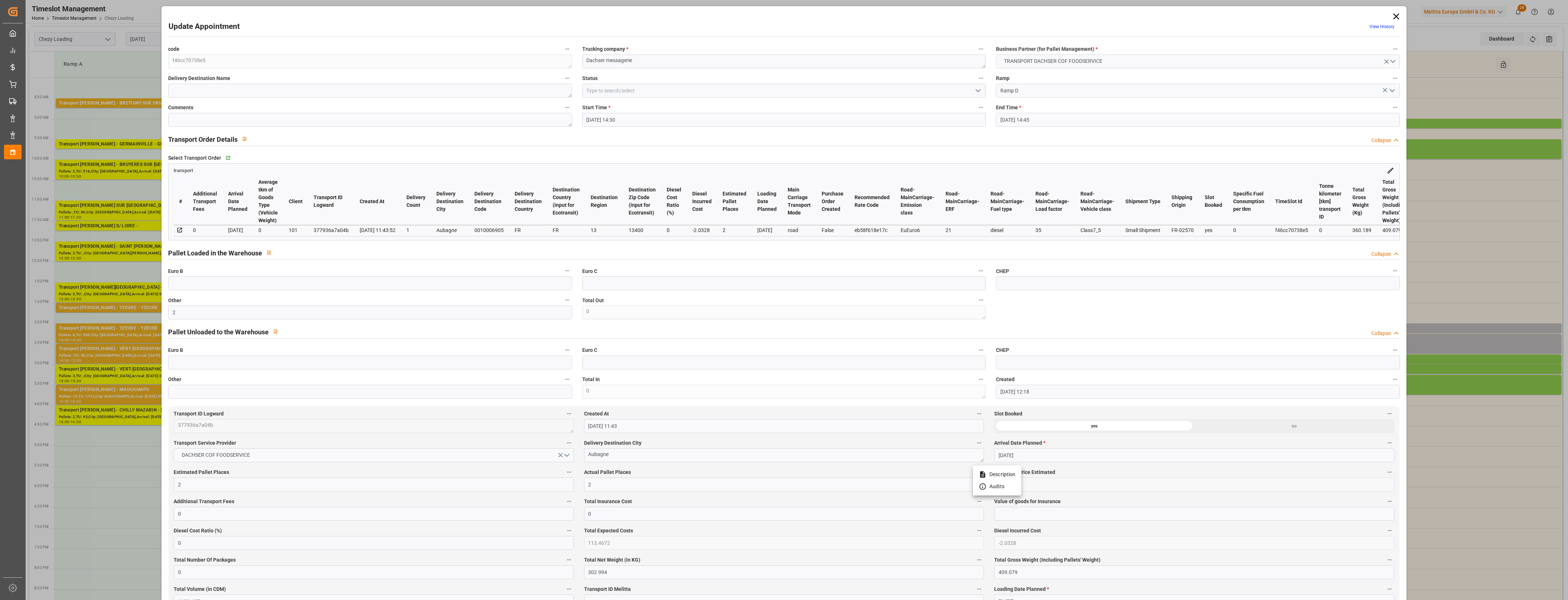
click at [646, 472] on div at bounding box center [784, 300] width 1568 height 600
click at [976, 89] on icon "open menu" at bounding box center [978, 90] width 9 height 9
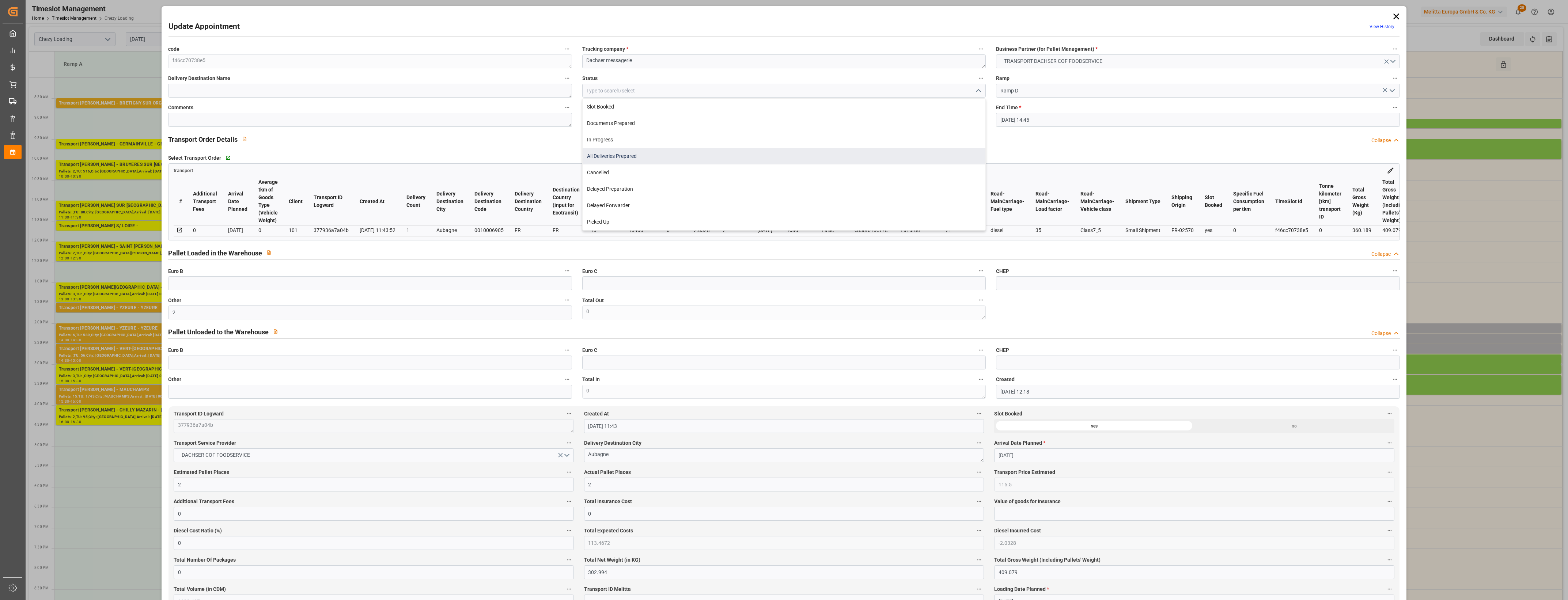
click at [609, 155] on div "All Deliveries Prepared" at bounding box center [784, 155] width 403 height 16
type input "All Deliveries Prepared"
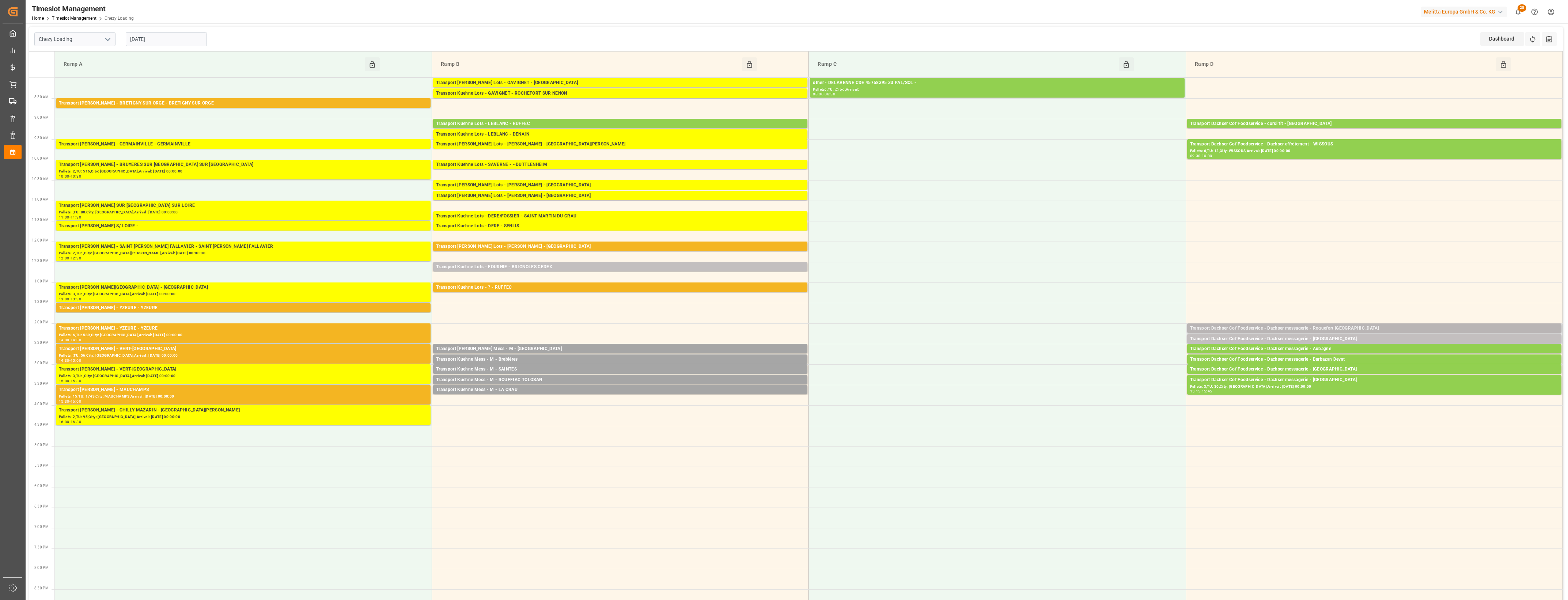
click at [1023, 326] on div "Transport Dachser Cof Foodservice - Dachser messagerie - Roquefort [GEOGRAPHIC_…" at bounding box center [1374, 329] width 369 height 8
click at [1023, 362] on button "Open" at bounding box center [1091, 361] width 51 height 9
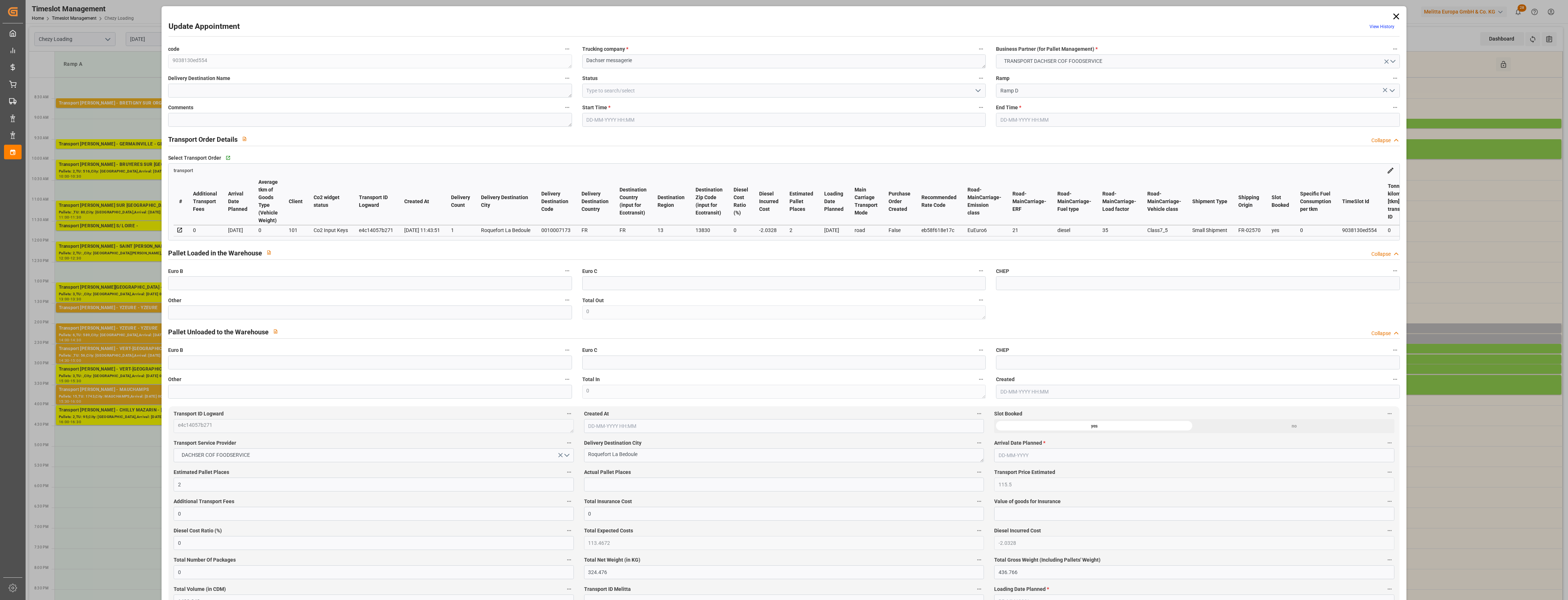
type input "[DATE] 14:00"
type input "[DATE] 14:15"
type input "[DATE] 12:11"
type input "[DATE] 11:43"
type input "[DATE]"
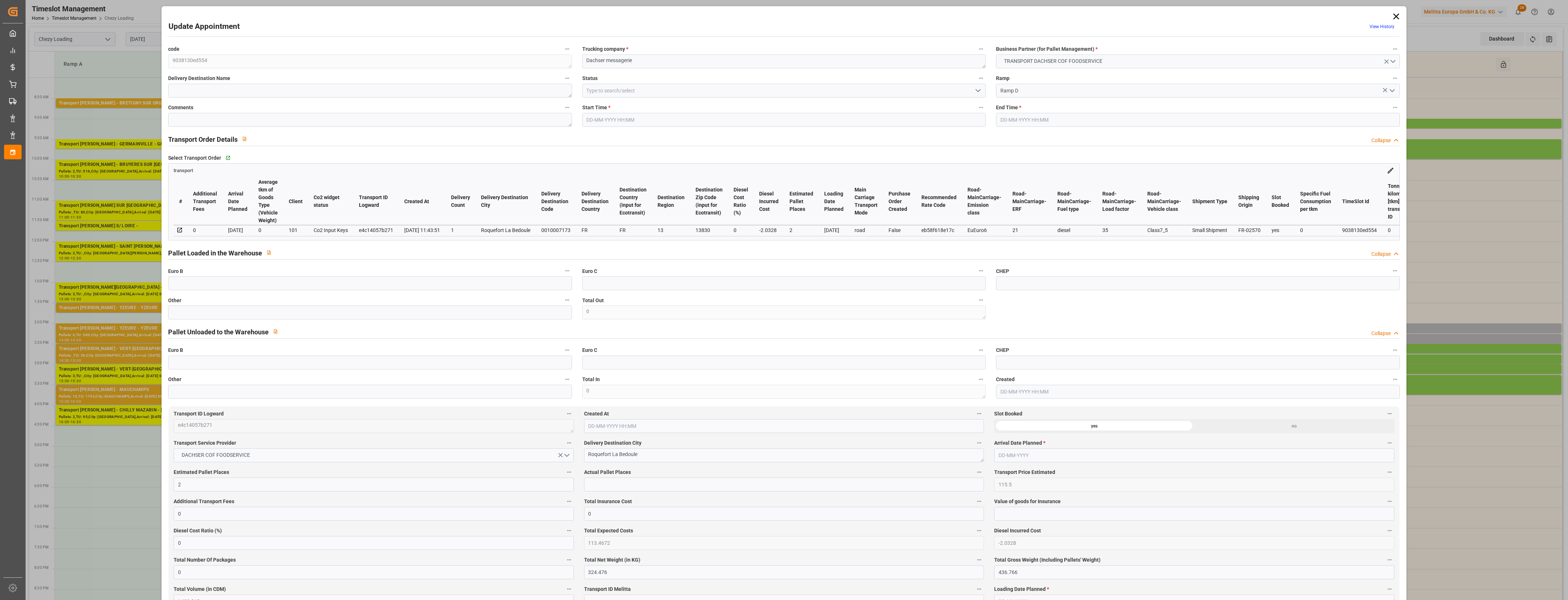
type input "[DATE]"
click at [343, 317] on input "text" at bounding box center [370, 312] width 404 height 14
type input "2"
click at [596, 490] on input "text" at bounding box center [784, 485] width 399 height 14
type input "2"
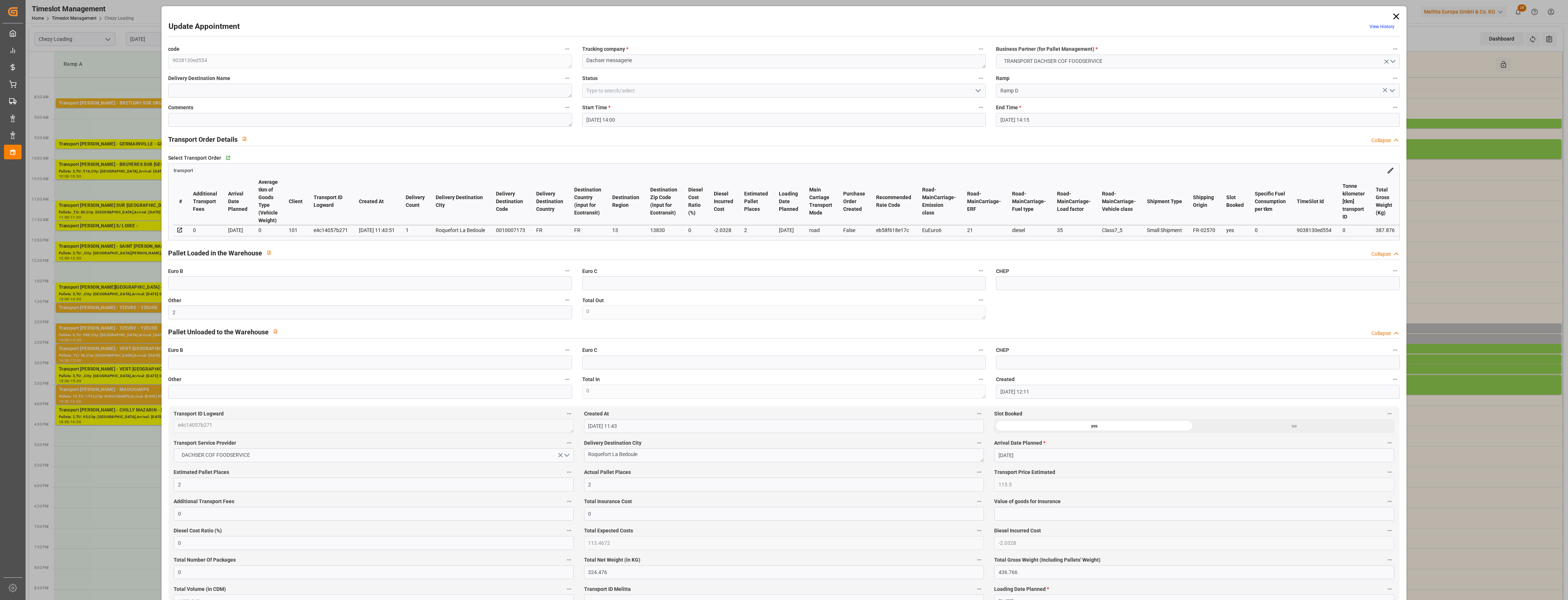
click at [629, 469] on label "Actual Pallet Places" at bounding box center [784, 473] width 399 height 10
click at [974, 469] on button "Actual Pallet Places" at bounding box center [978, 472] width 9 height 9
click at [646, 473] on div at bounding box center [784, 300] width 1568 height 600
click at [976, 91] on icon "open menu" at bounding box center [978, 90] width 9 height 9
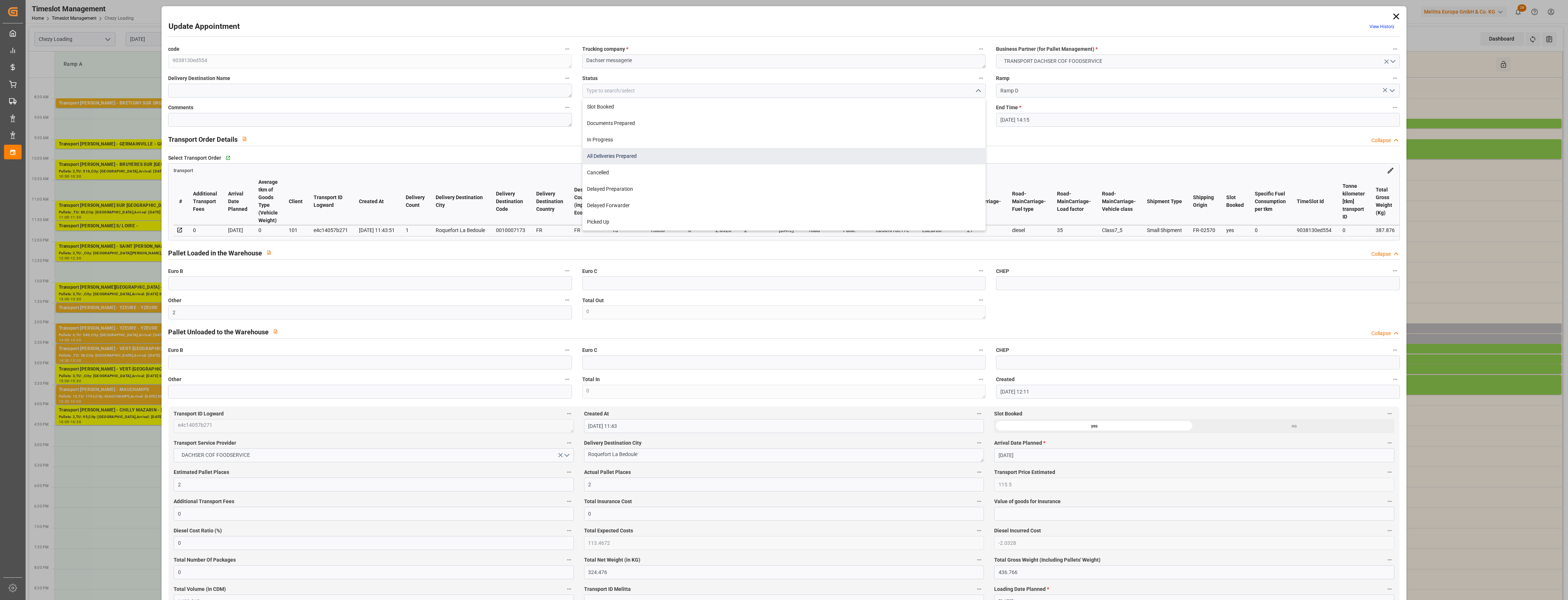
click at [627, 156] on div "All Deliveries Prepared" at bounding box center [784, 155] width 403 height 16
type input "All Deliveries Prepared"
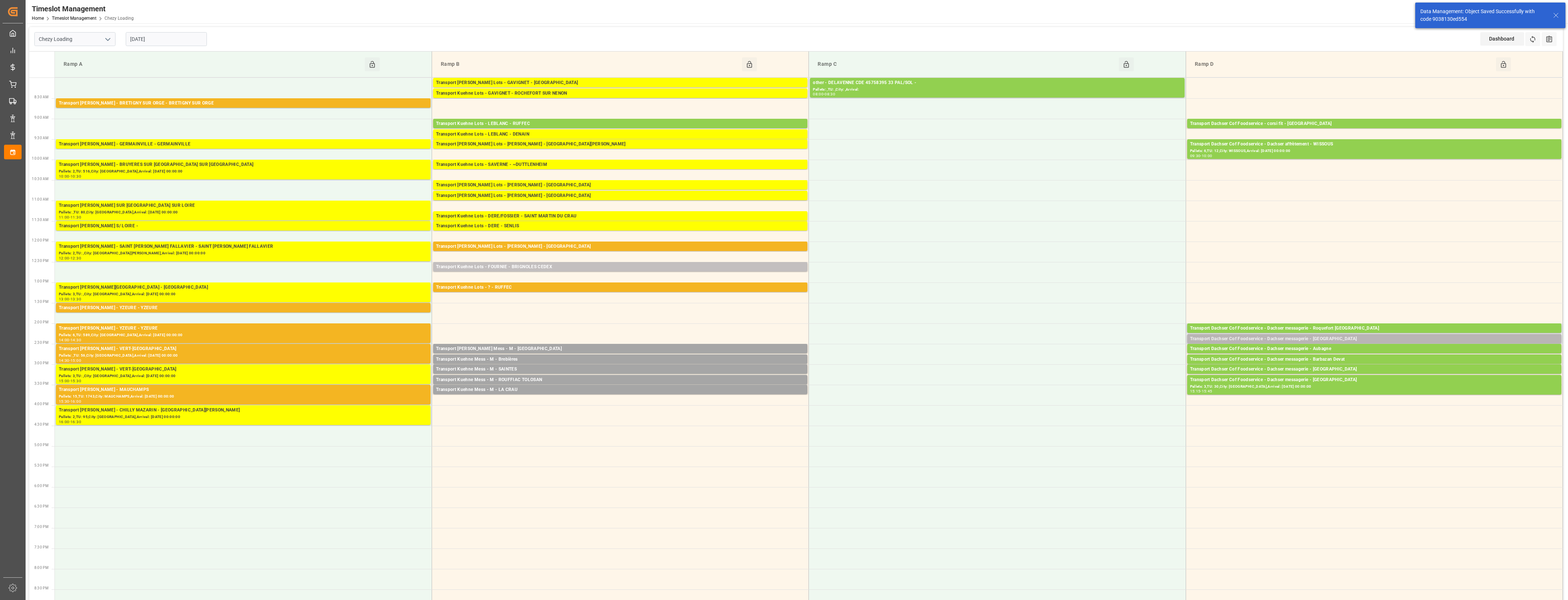
click at [1023, 341] on div "Transport Dachser Cof Foodservice - Dachser messagerie - [GEOGRAPHIC_DATA]" at bounding box center [1374, 339] width 369 height 8
click at [1023, 362] on button "Open" at bounding box center [1091, 361] width 51 height 9
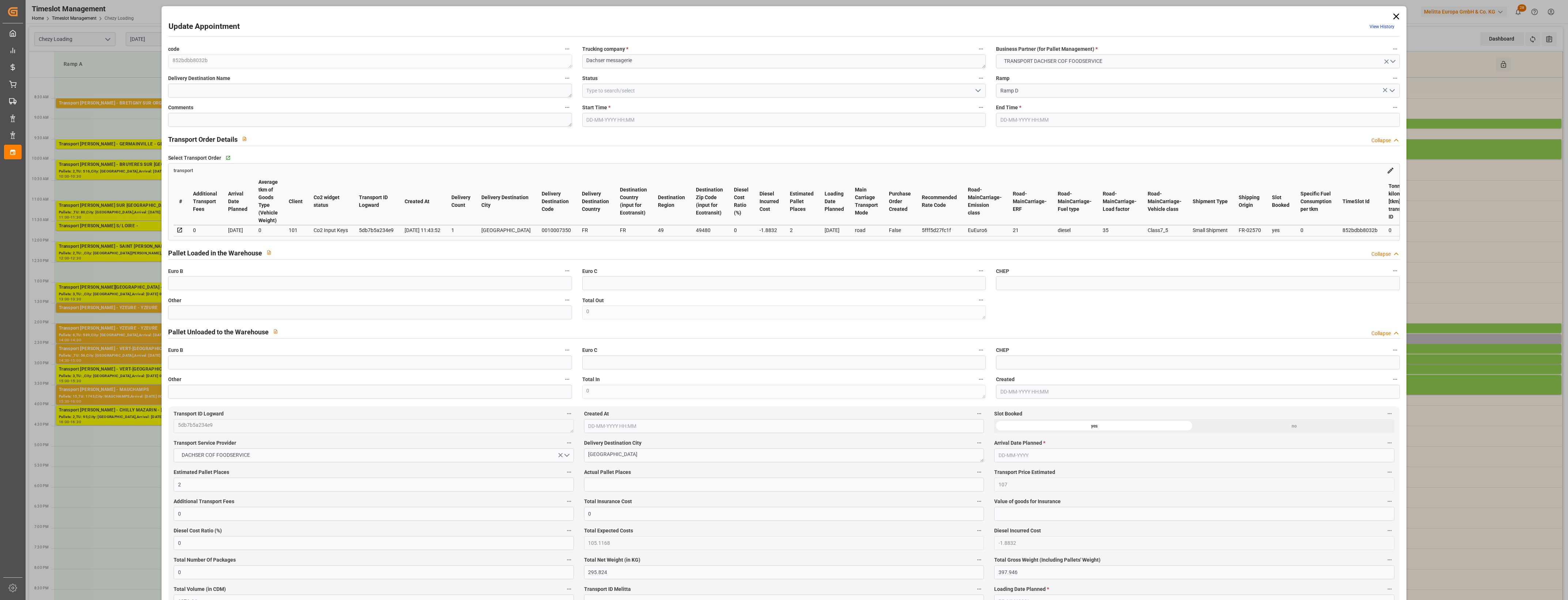
type input "[DATE] 14:15"
type input "[DATE] 14:30"
type input "[DATE] 12:12"
type input "[DATE] 11:43"
type input "[DATE]"
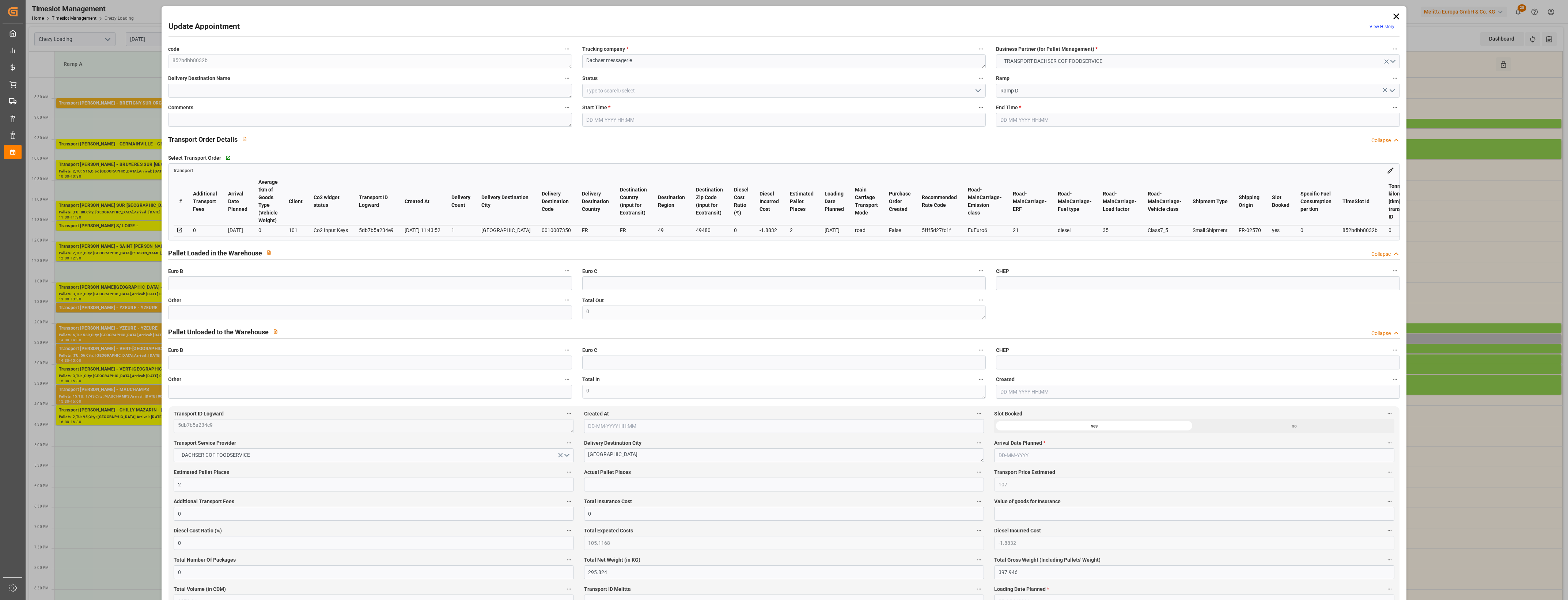
type input "[DATE]"
click at [227, 319] on input "text" at bounding box center [370, 312] width 404 height 14
type input "1"
click at [605, 491] on input "text" at bounding box center [784, 485] width 399 height 14
type input "1"
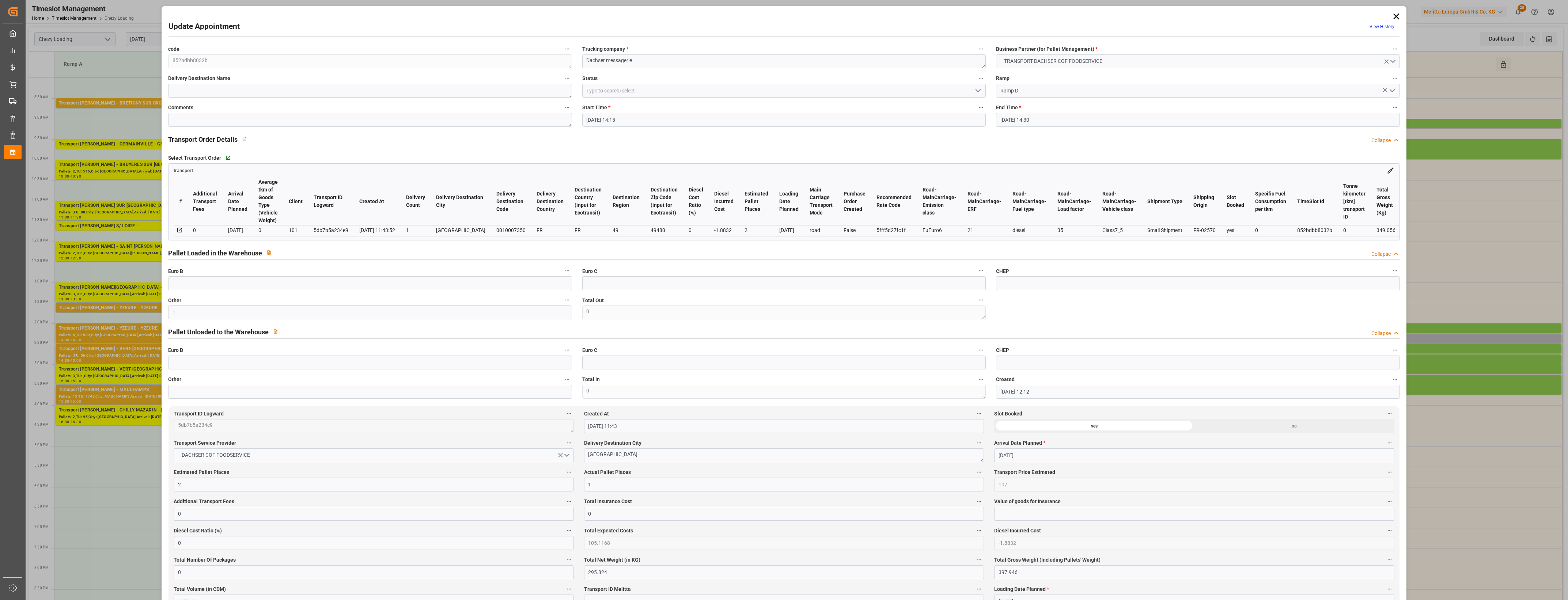
click at [650, 473] on label "Actual Pallet Places" at bounding box center [784, 473] width 399 height 10
click at [974, 473] on button "Actual Pallet Places" at bounding box center [978, 472] width 9 height 9
click at [653, 473] on div at bounding box center [784, 300] width 1568 height 600
click at [976, 91] on polyline "open menu" at bounding box center [977, 90] width 4 height 3
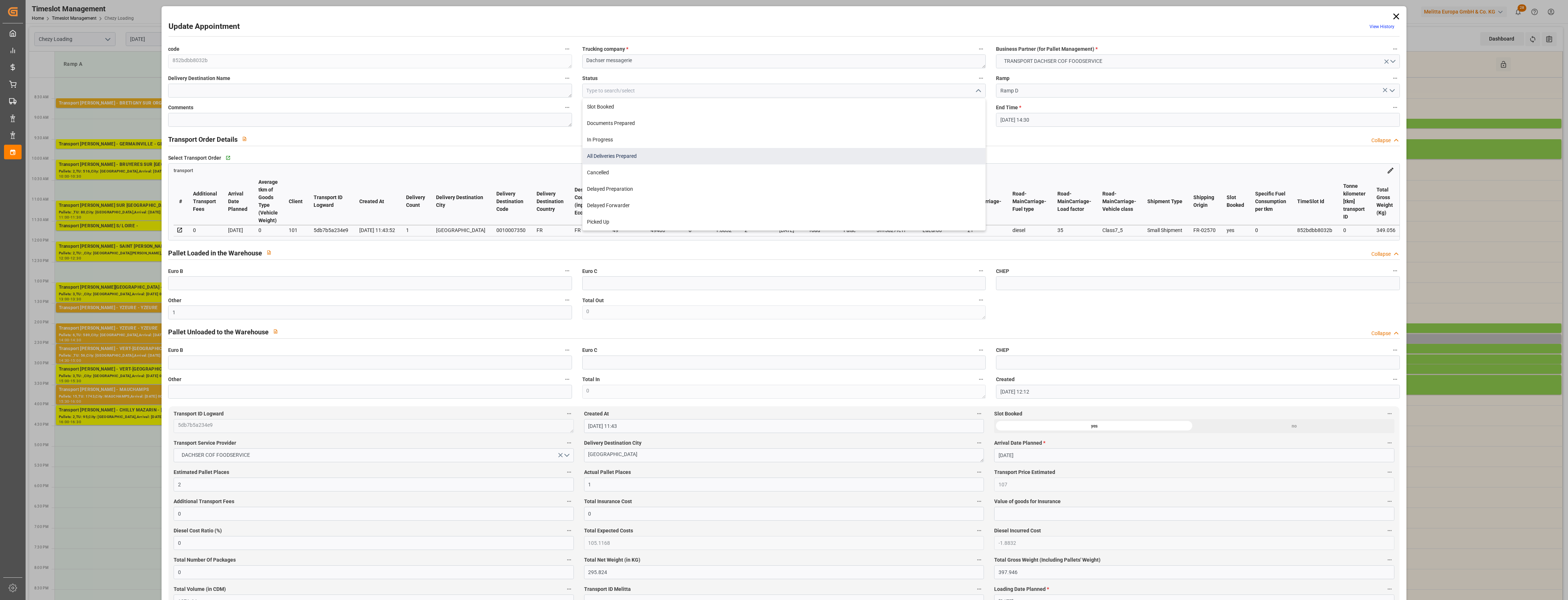
click at [611, 156] on div "All Deliveries Prepared" at bounding box center [784, 155] width 403 height 16
type input "All Deliveries Prepared"
